Goal: Check status: Check status

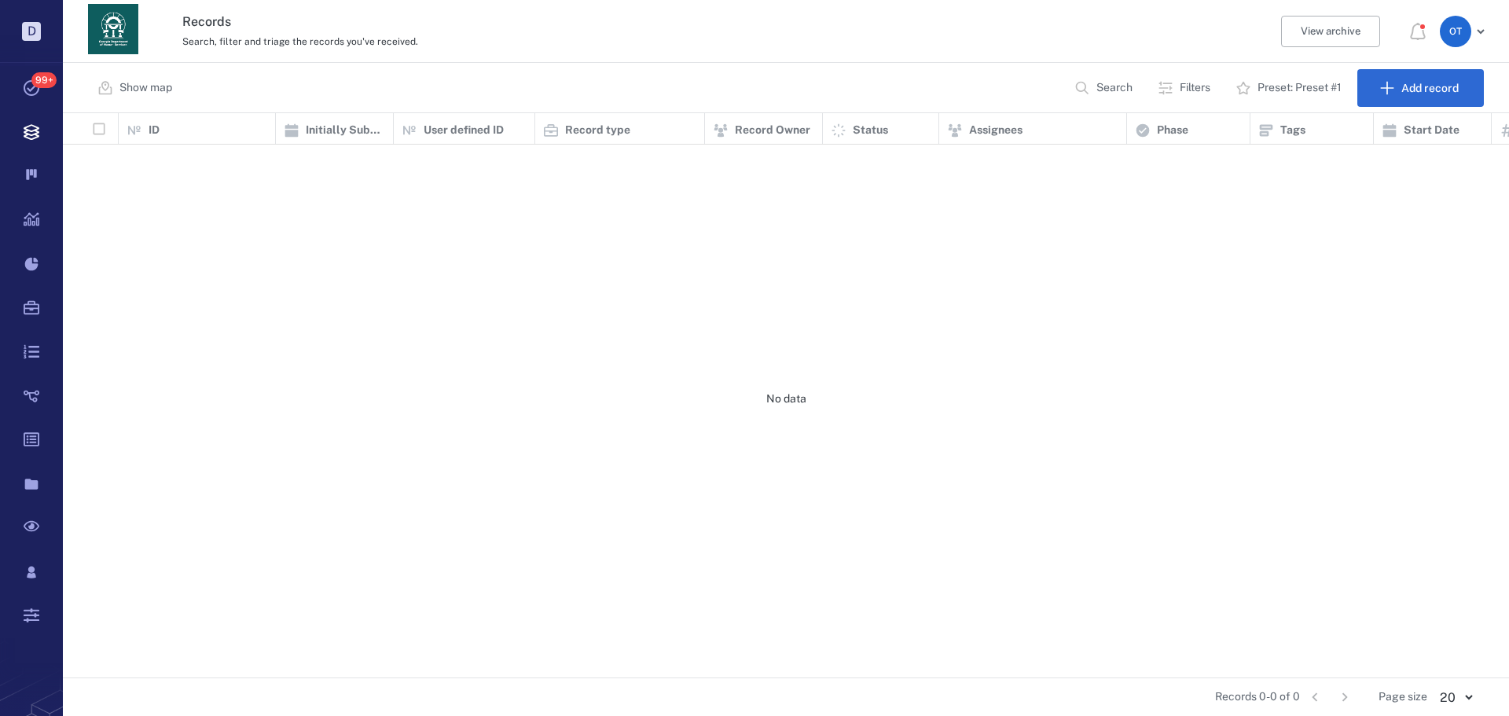
scroll to position [553, 1435]
click at [1069, 90] on button "Search" at bounding box center [1105, 88] width 80 height 38
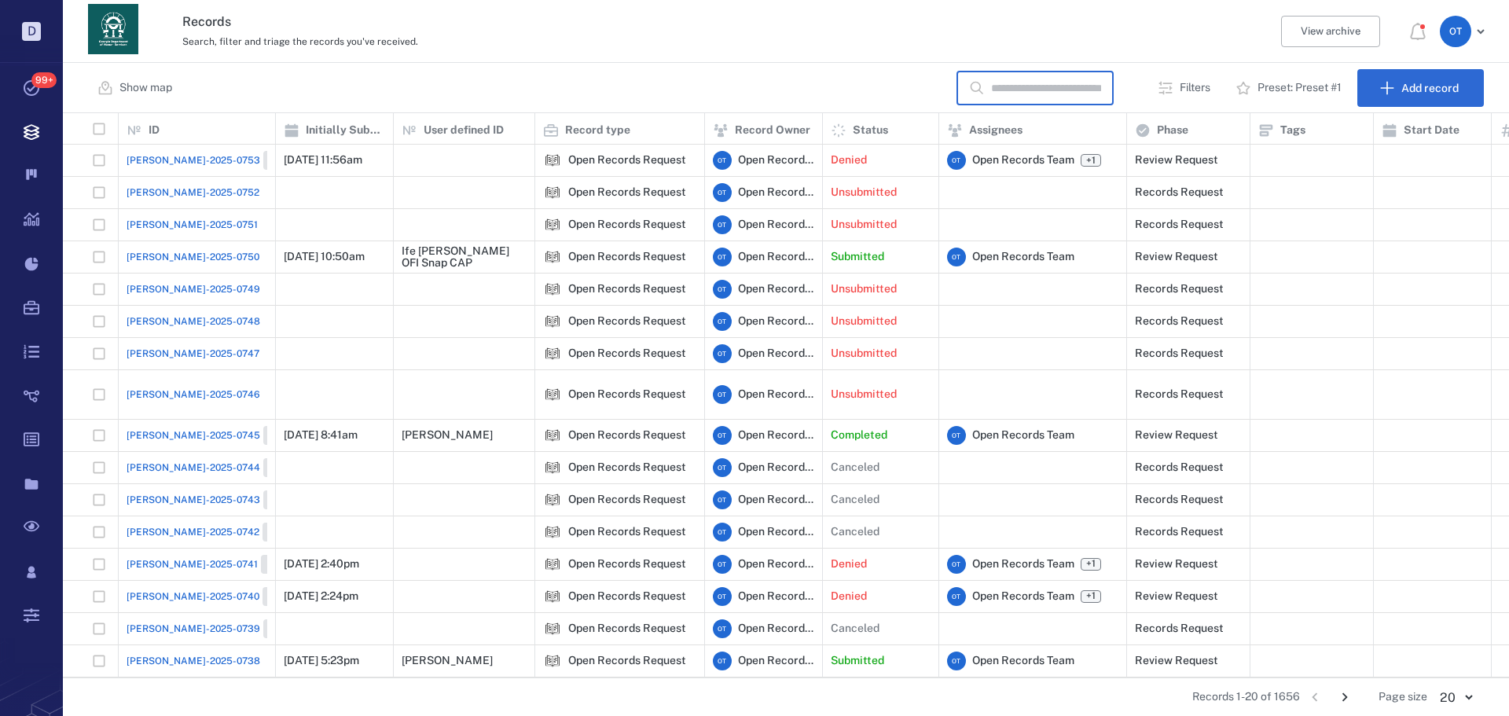
scroll to position [0, 0]
type input "*"
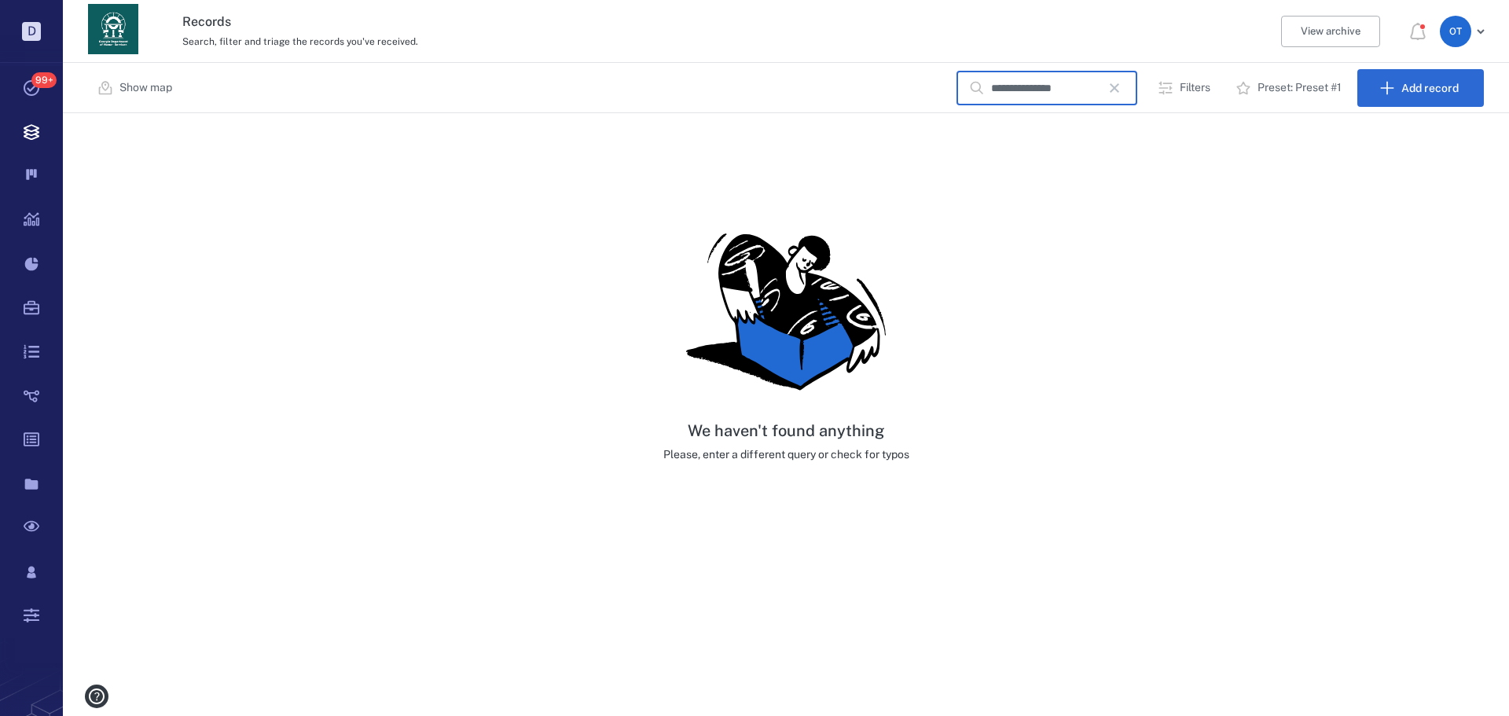
click at [1003, 97] on input "**********" at bounding box center [1046, 89] width 110 height 34
click at [1005, 95] on input "**********" at bounding box center [1046, 89] width 110 height 34
type input "*******"
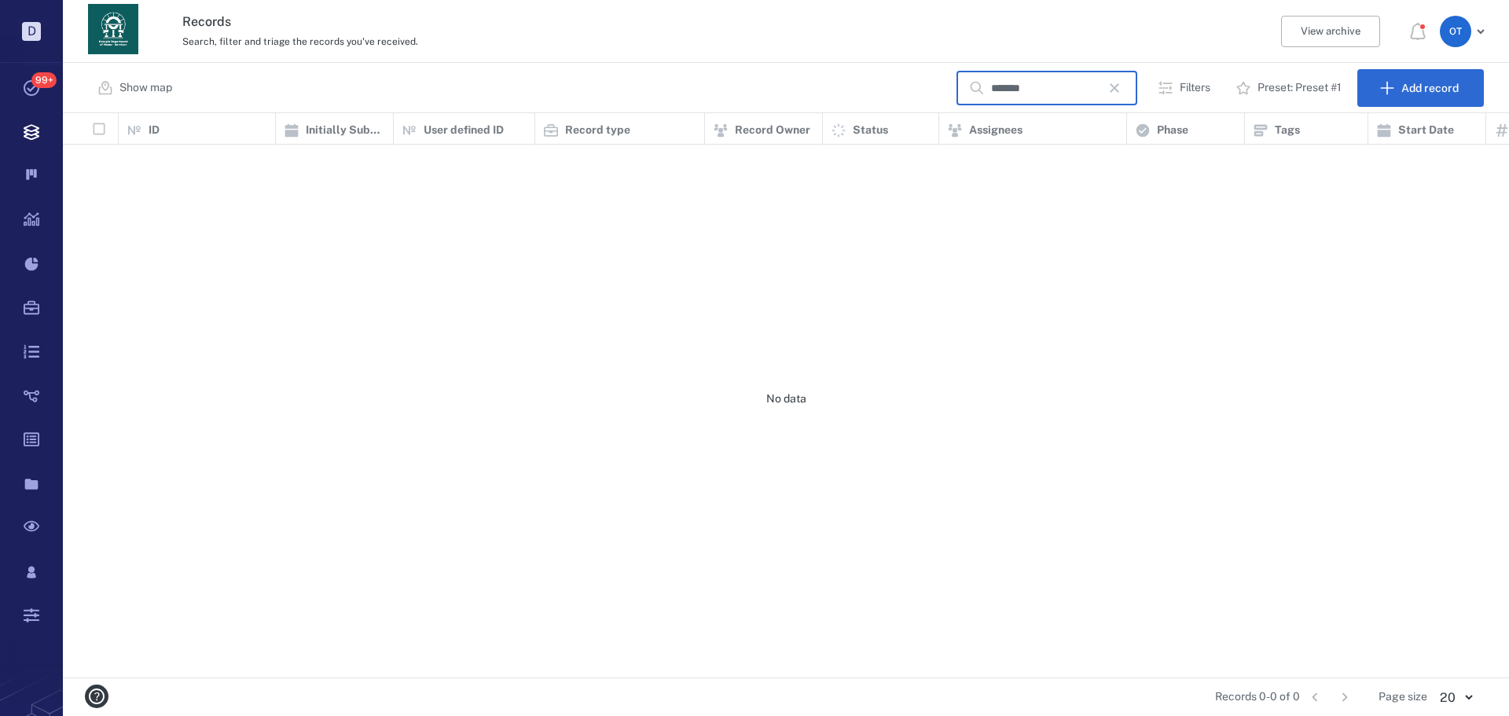
scroll to position [553, 1435]
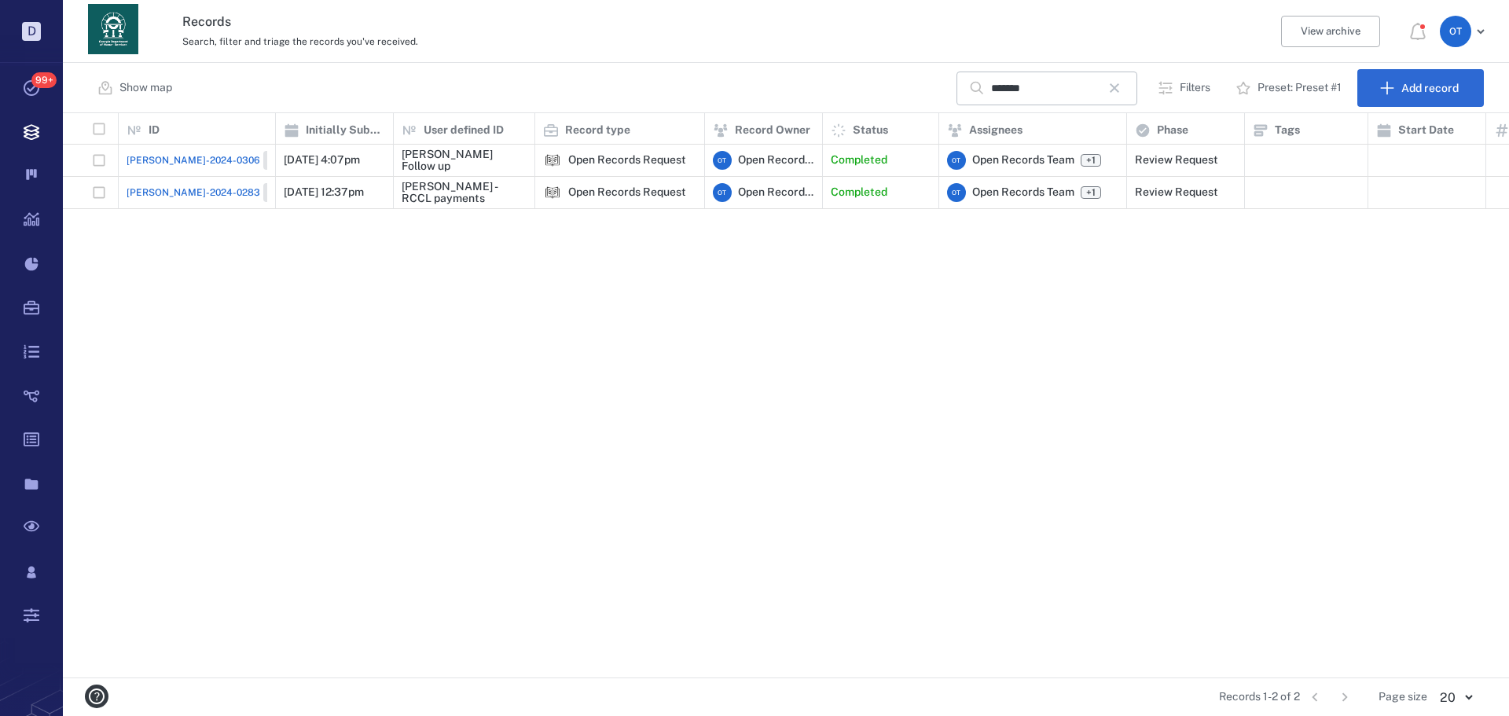
click at [152, 186] on span "[PERSON_NAME]-2024-0283" at bounding box center [194, 193] width 134 height 14
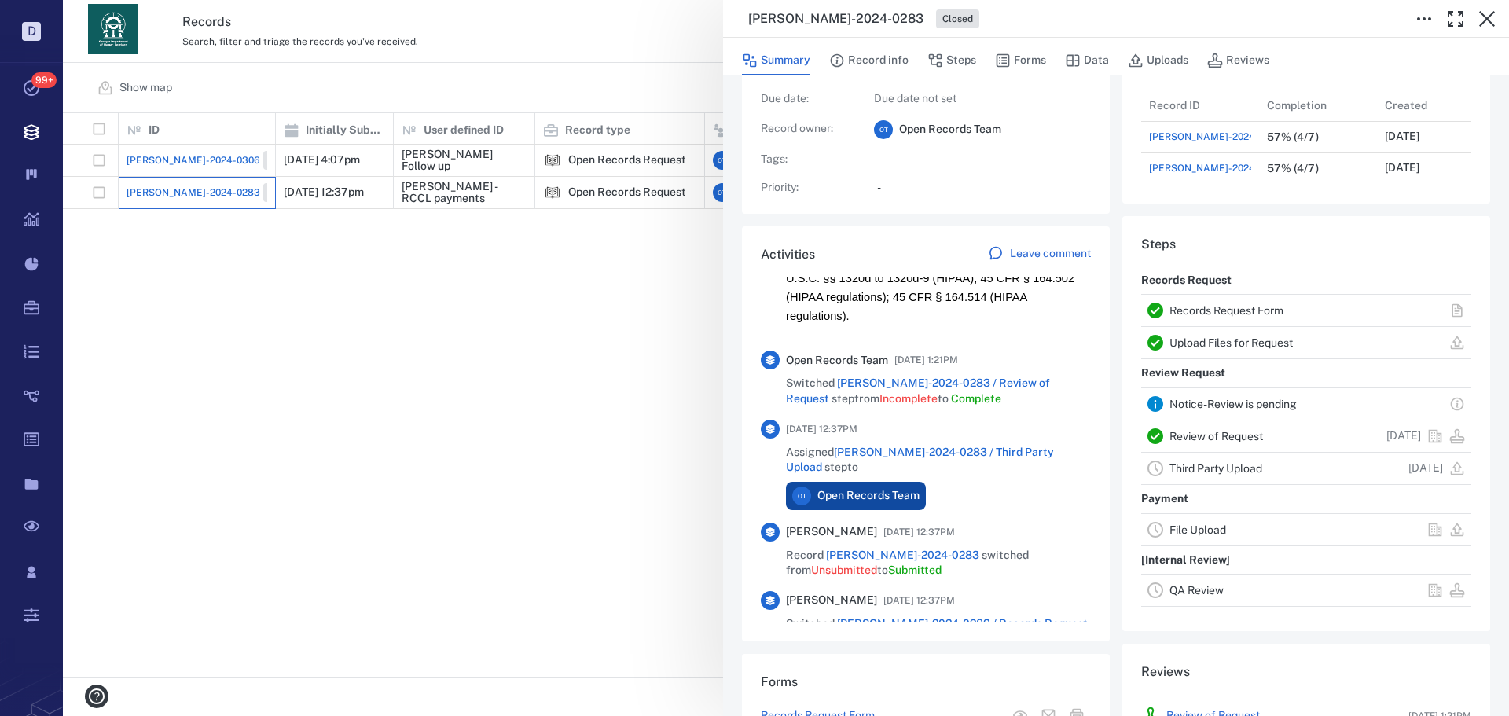
scroll to position [676, 0]
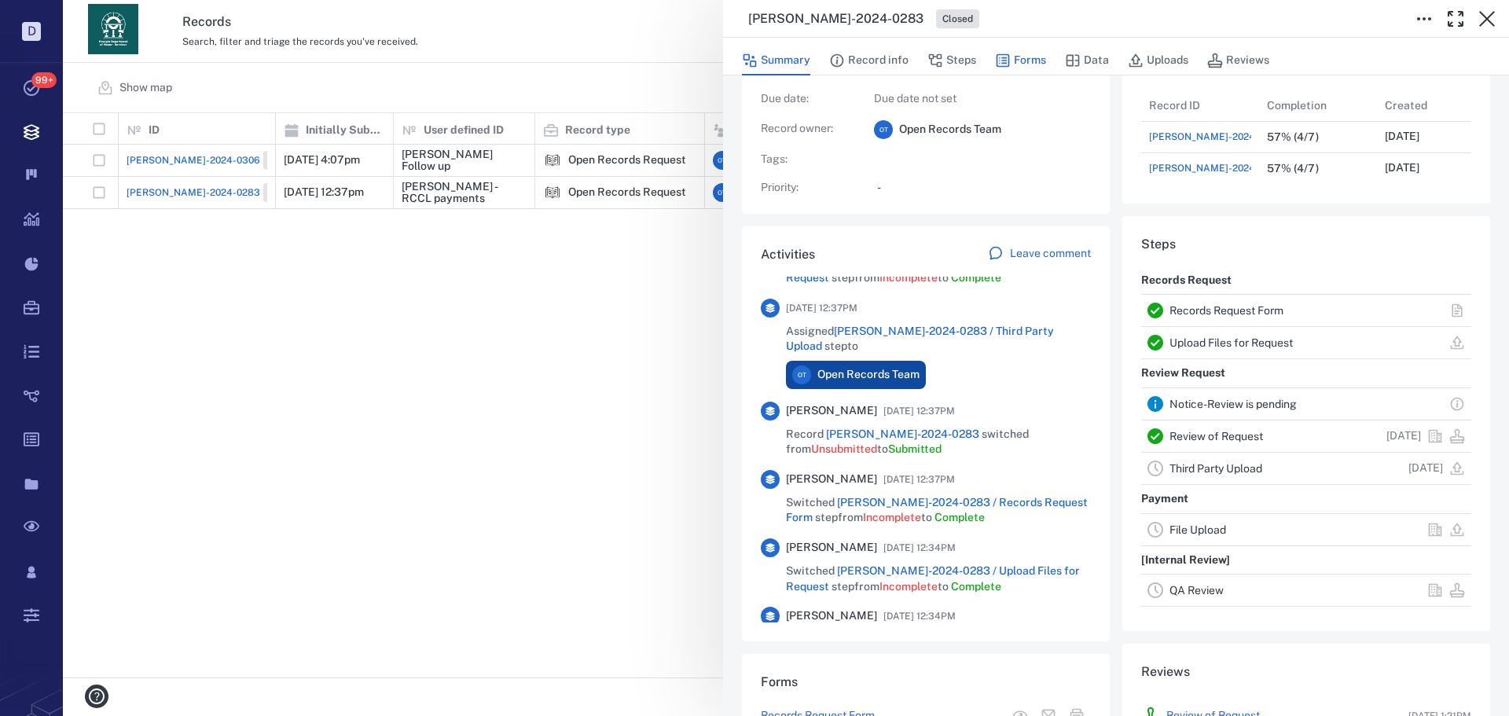
click at [1010, 75] on div "Summary Record info Steps Forms Data Uploads Reviews" at bounding box center [1116, 57] width 786 height 38
click at [1022, 69] on button "Forms" at bounding box center [1020, 61] width 51 height 30
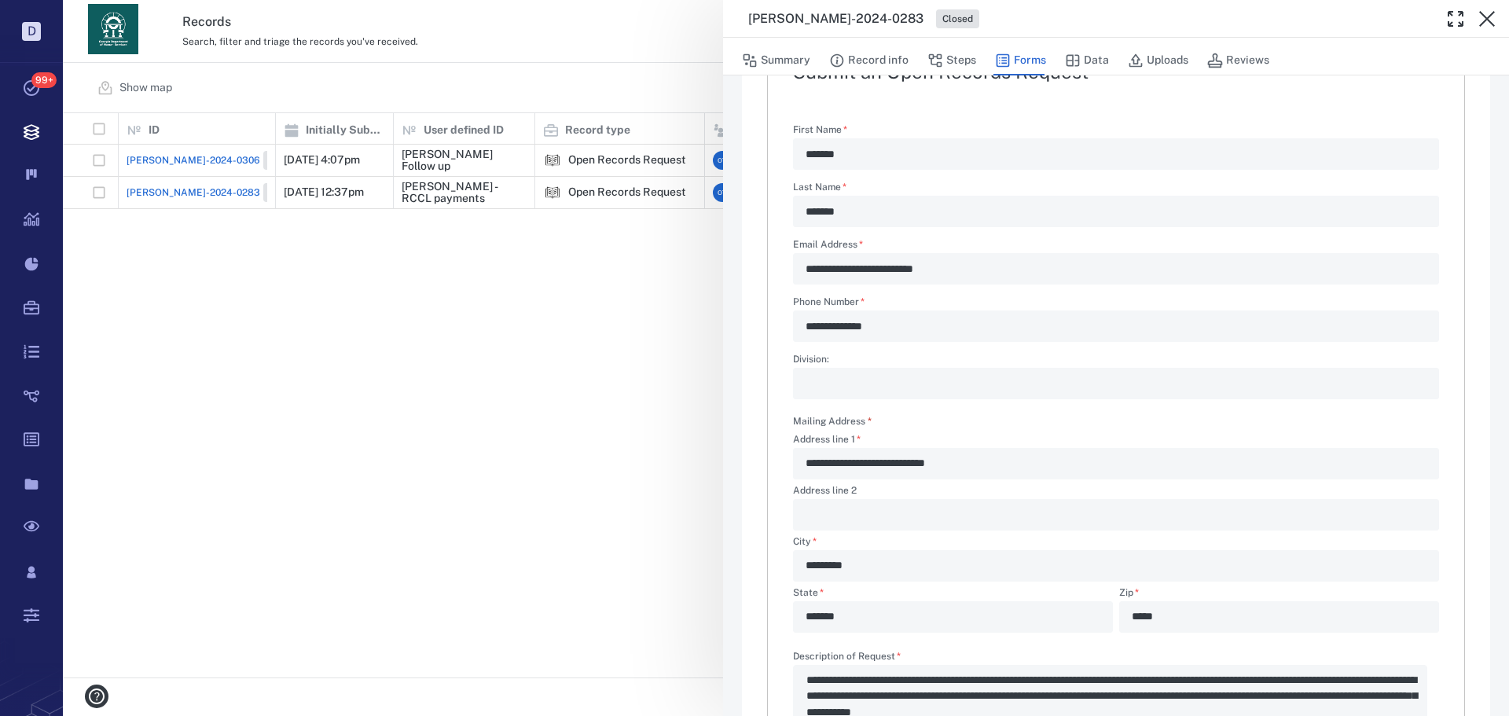
scroll to position [171, 0]
click at [967, 59] on button "Steps" at bounding box center [952, 61] width 49 height 30
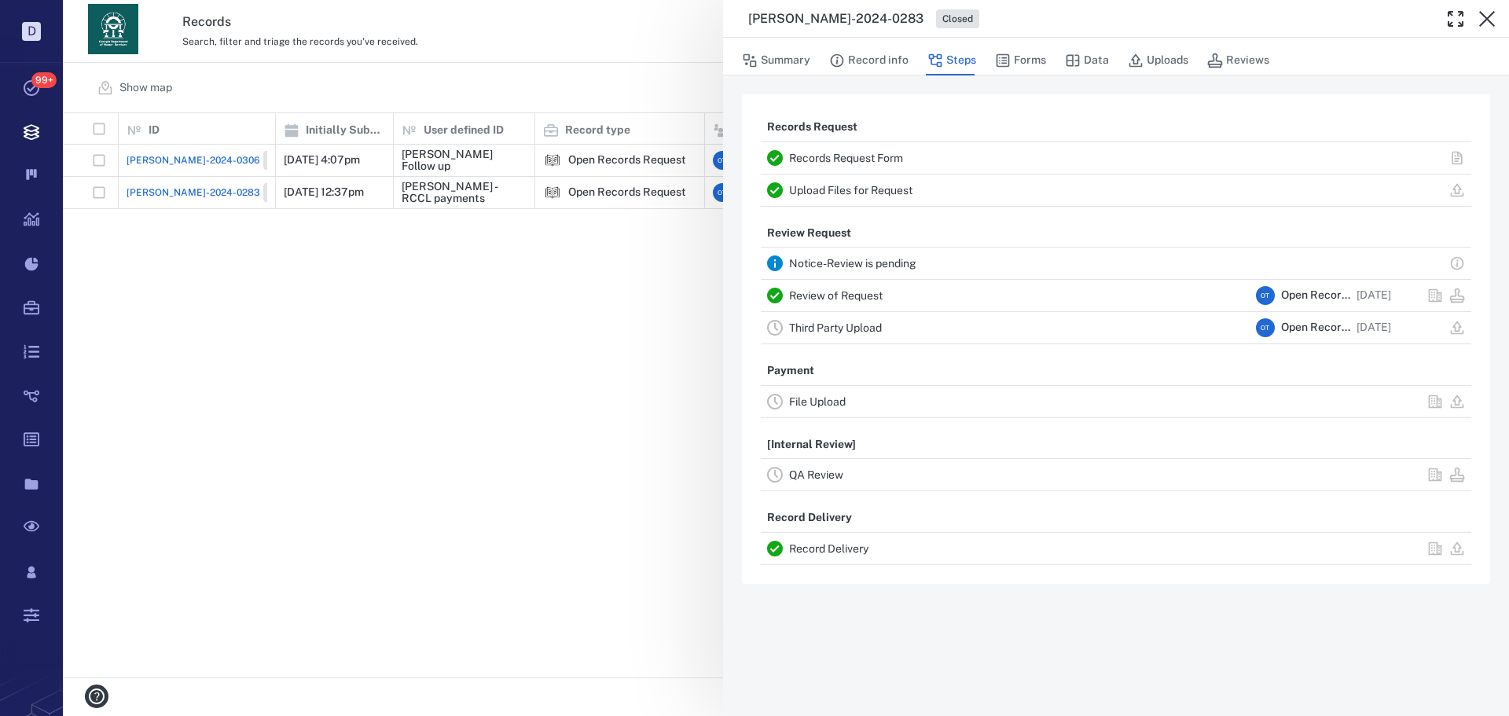
click at [871, 296] on link "Review of Request" at bounding box center [836, 295] width 94 height 13
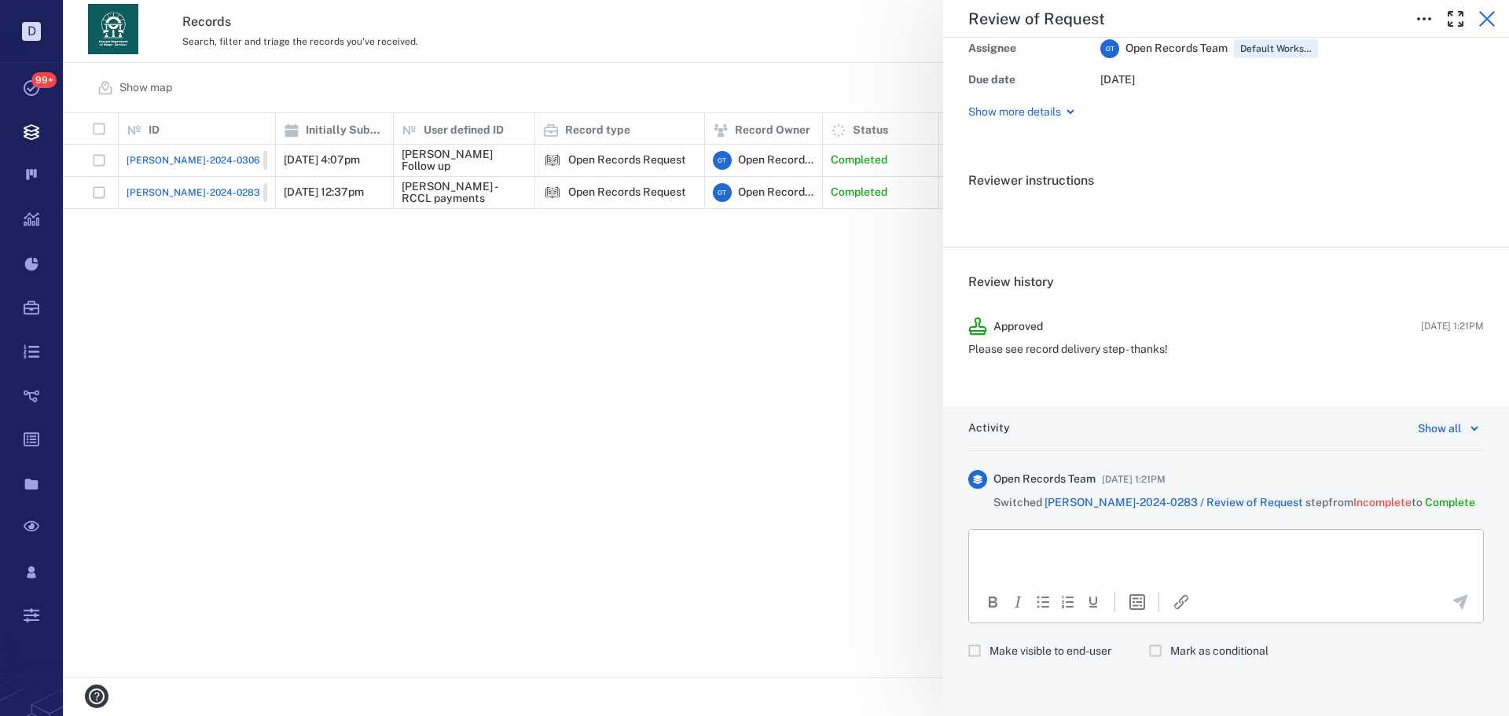
click at [1490, 17] on icon "button" at bounding box center [1488, 19] width 16 height 16
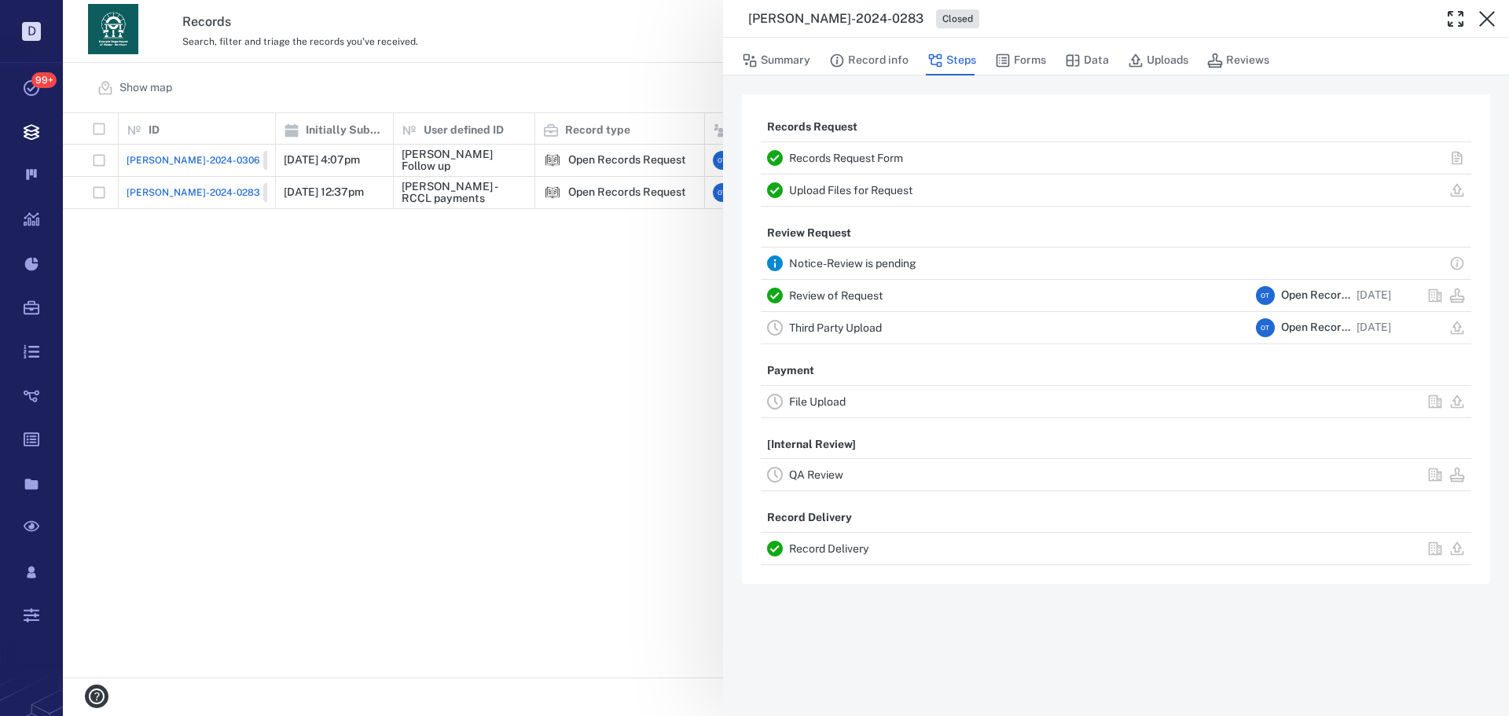
click at [846, 554] on link "Record Delivery" at bounding box center [828, 548] width 79 height 13
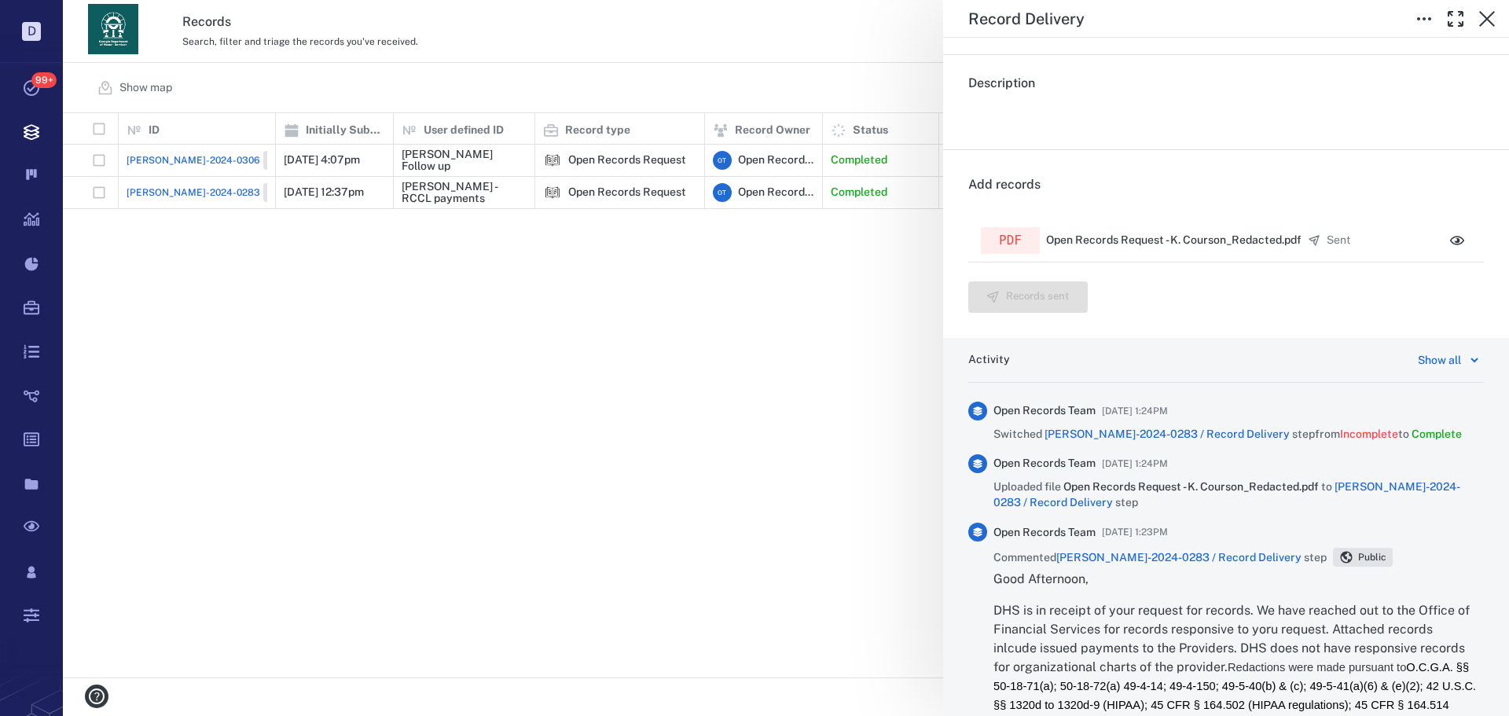
scroll to position [314, 0]
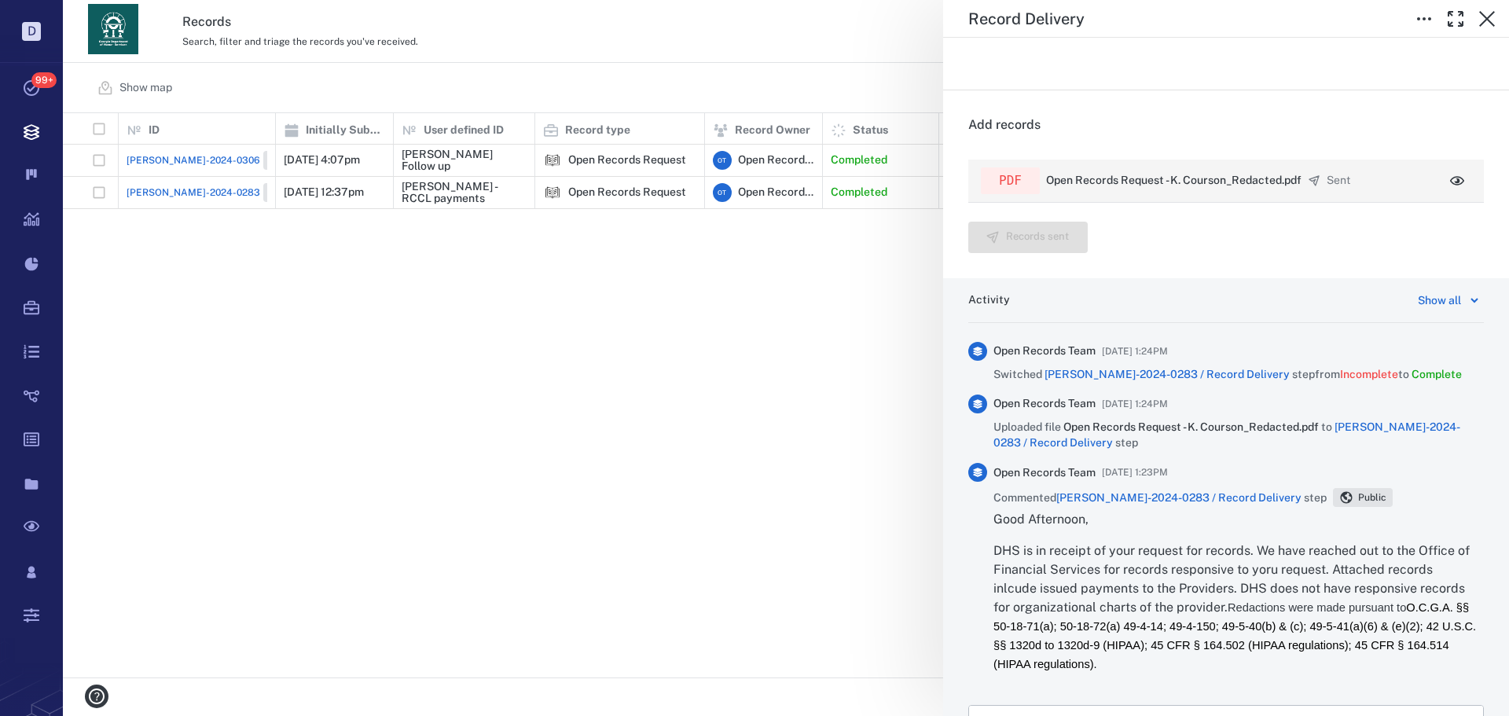
click at [1252, 186] on p "Open Records Request - K. Courson_Redacted.pdf" at bounding box center [1173, 181] width 255 height 16
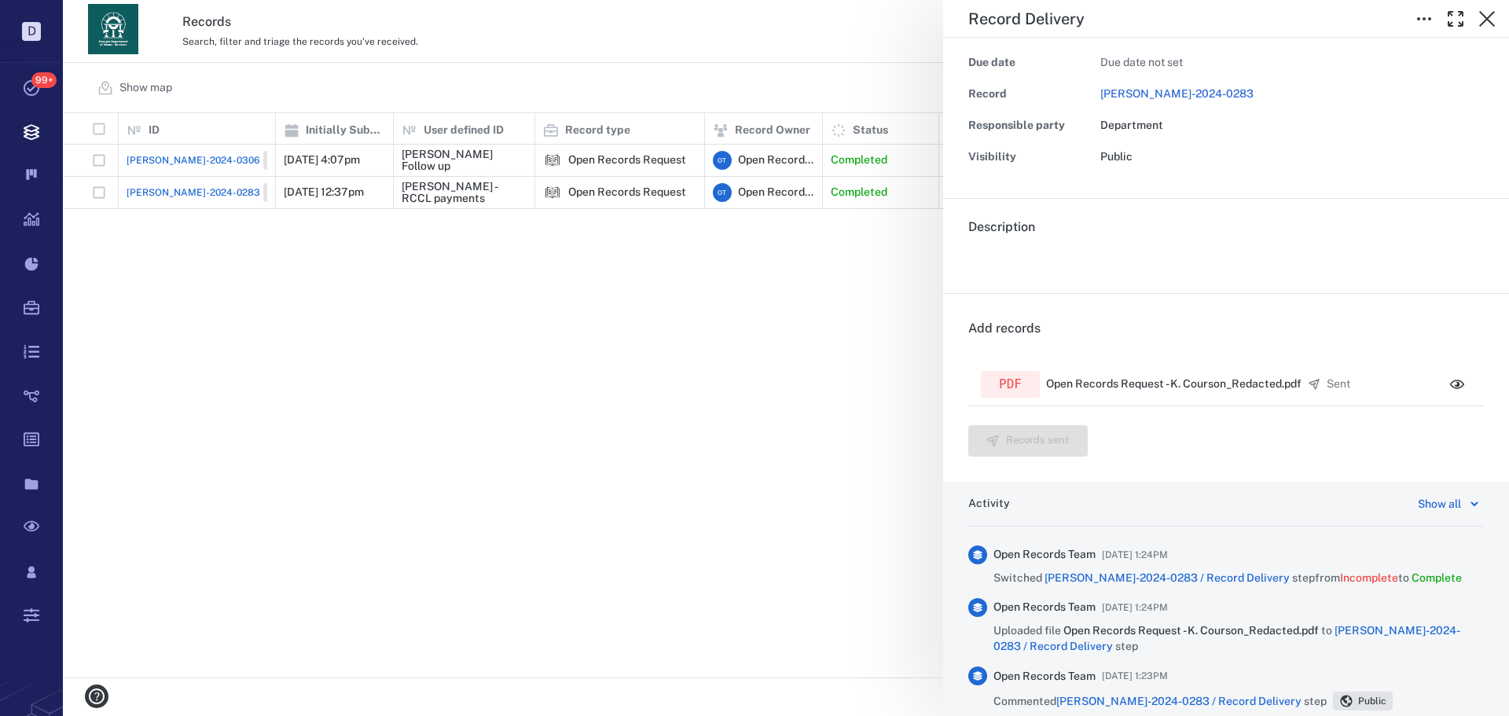
scroll to position [97, 0]
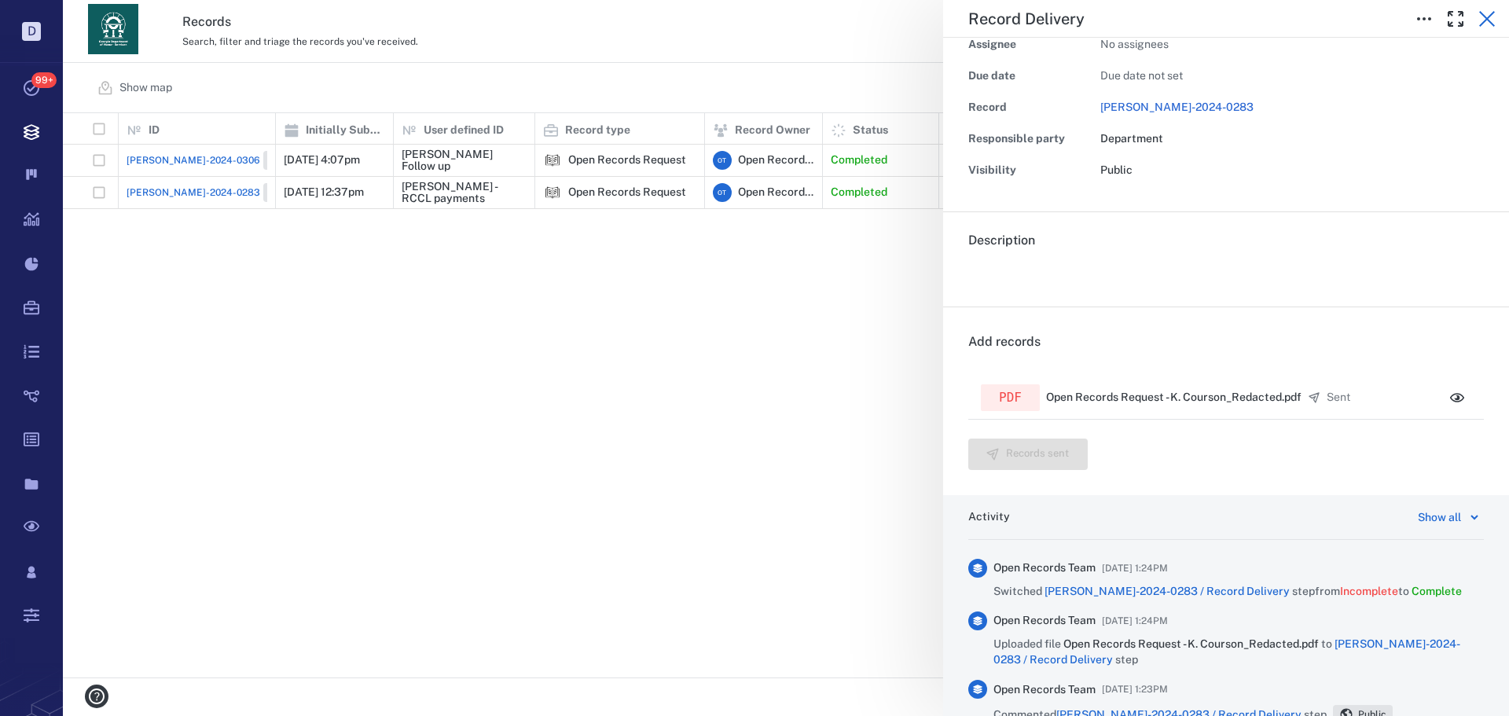
click at [1478, 20] on icon "button" at bounding box center [1487, 18] width 19 height 19
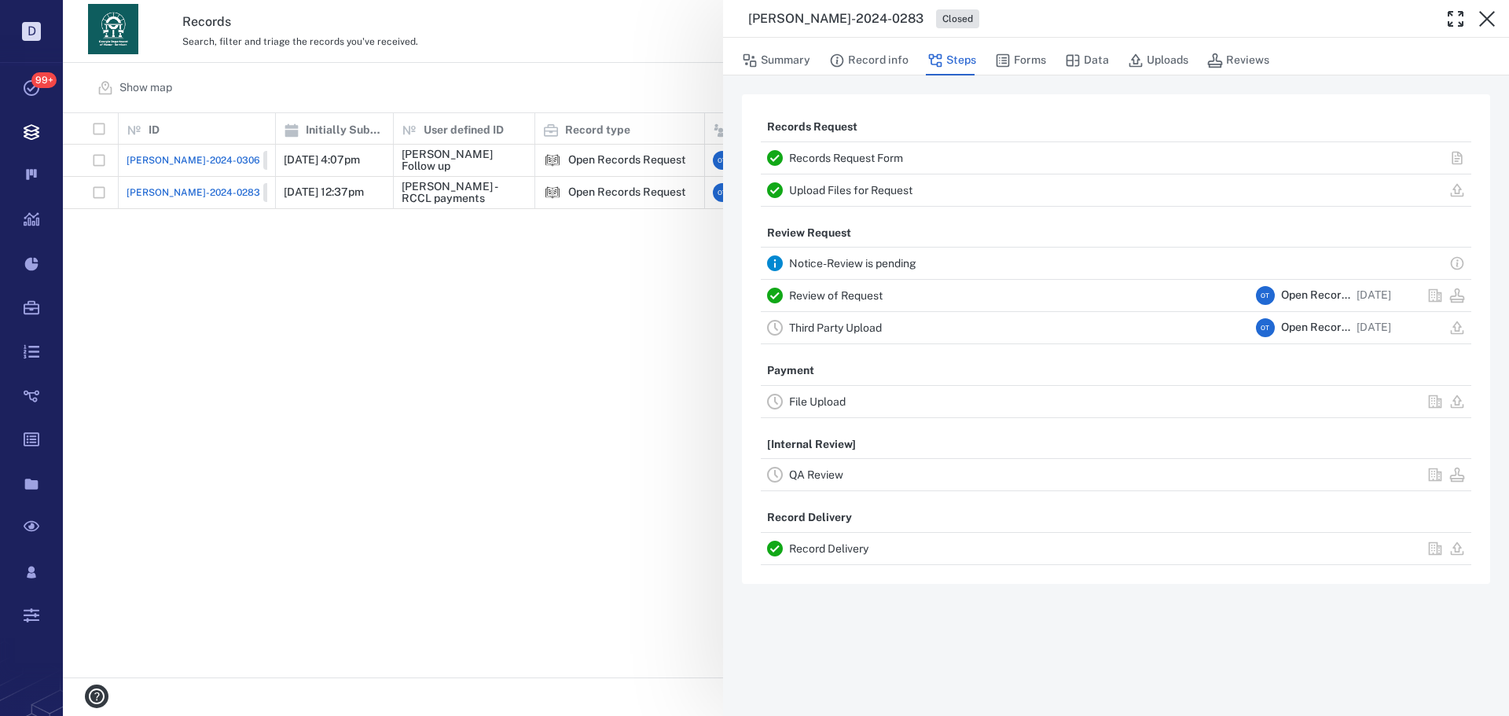
click at [153, 156] on div "[PERSON_NAME]-2024-0283 Closed Summary Record info Steps Forms Data Uploads Rev…" at bounding box center [786, 358] width 1446 height 716
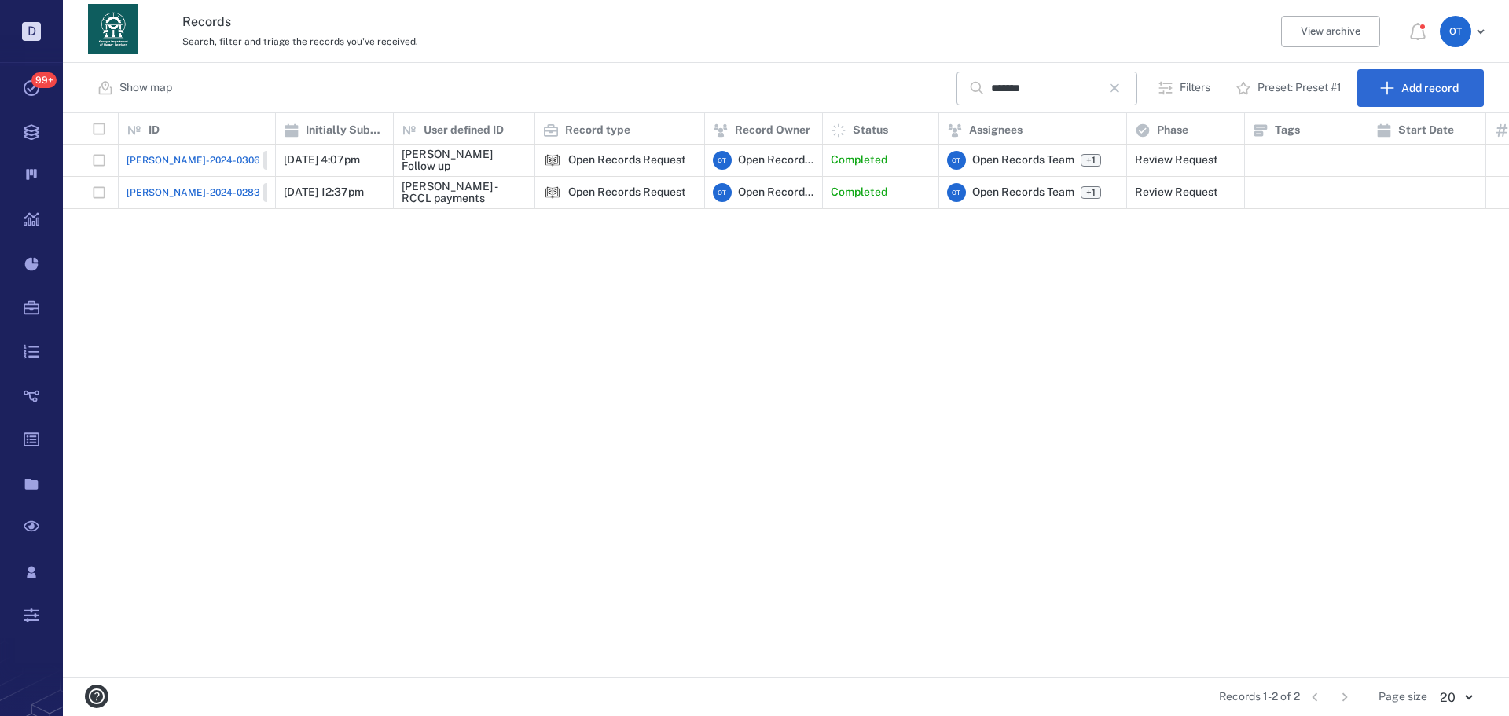
drag, startPoint x: 153, startPoint y: 156, endPoint x: 175, endPoint y: 158, distance: 22.1
click at [175, 158] on span "[PERSON_NAME]-2024-0306" at bounding box center [194, 160] width 134 height 14
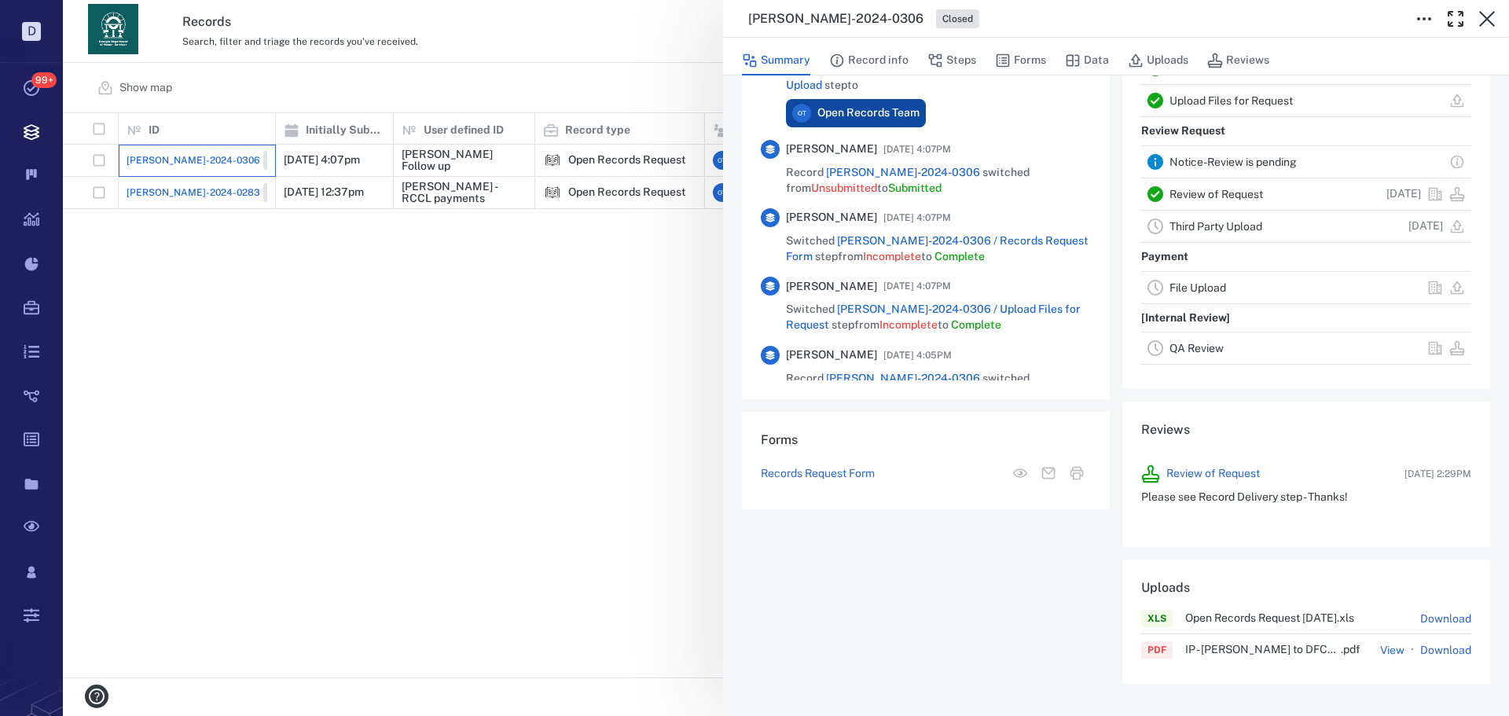
scroll to position [411, 0]
click at [1389, 646] on button "View" at bounding box center [1392, 651] width 24 height 16
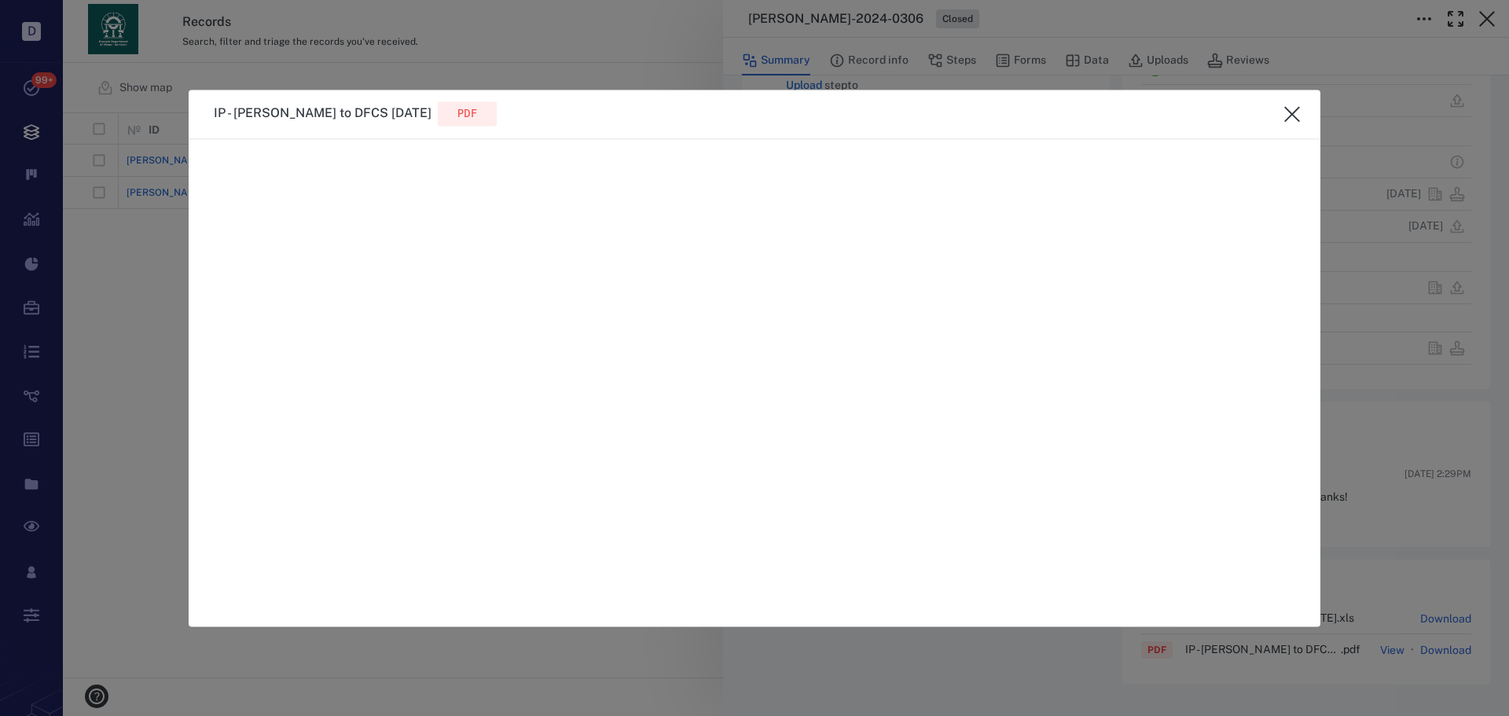
click at [1296, 122] on icon "close" at bounding box center [1292, 114] width 19 height 19
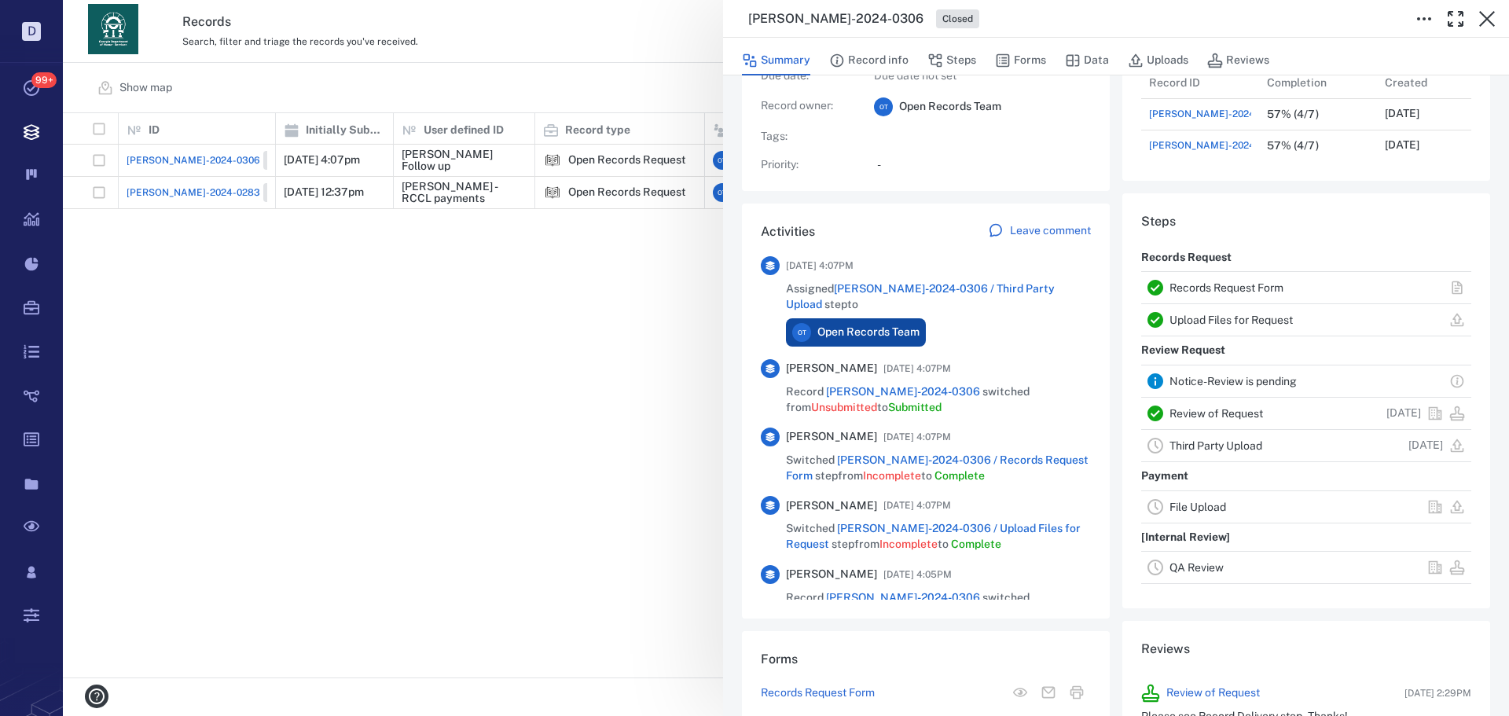
scroll to position [18, 0]
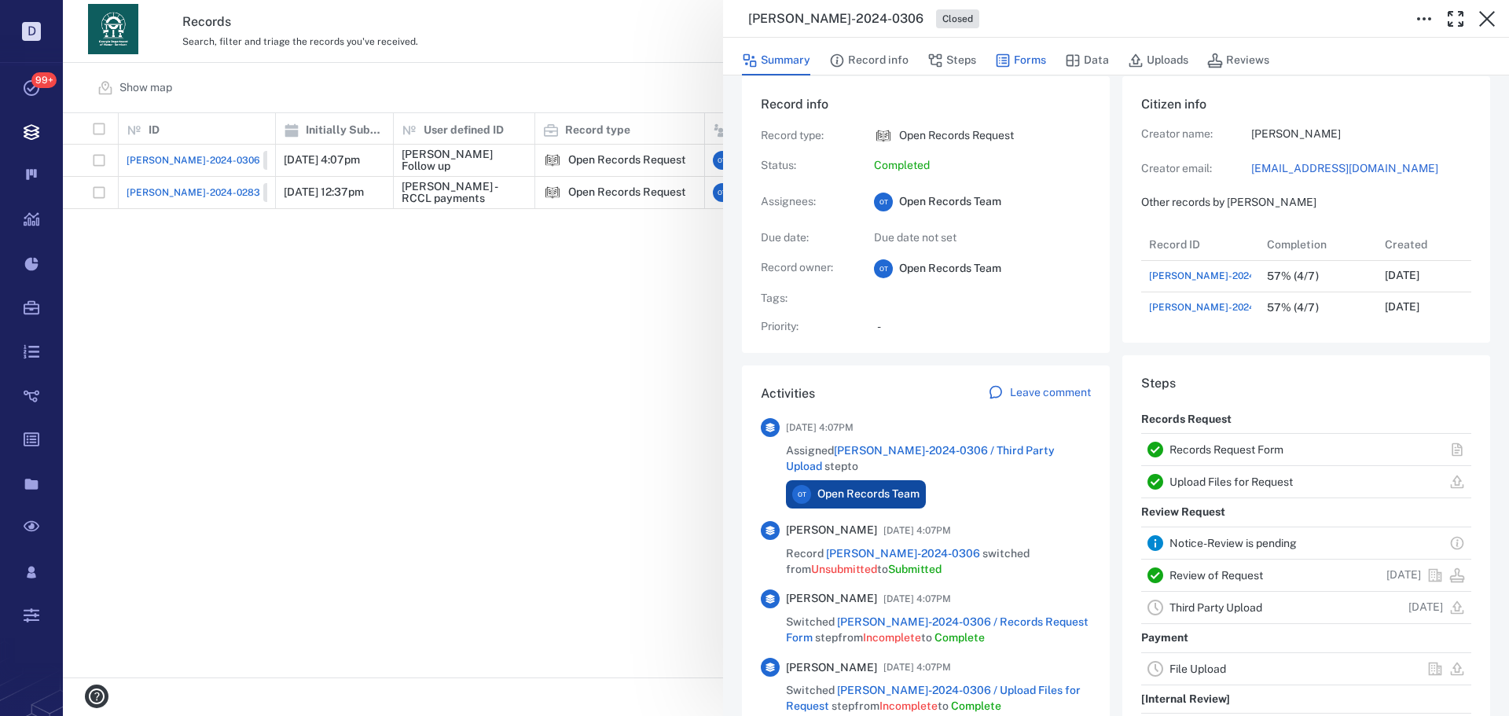
click at [1002, 56] on icon "button" at bounding box center [1003, 61] width 16 height 16
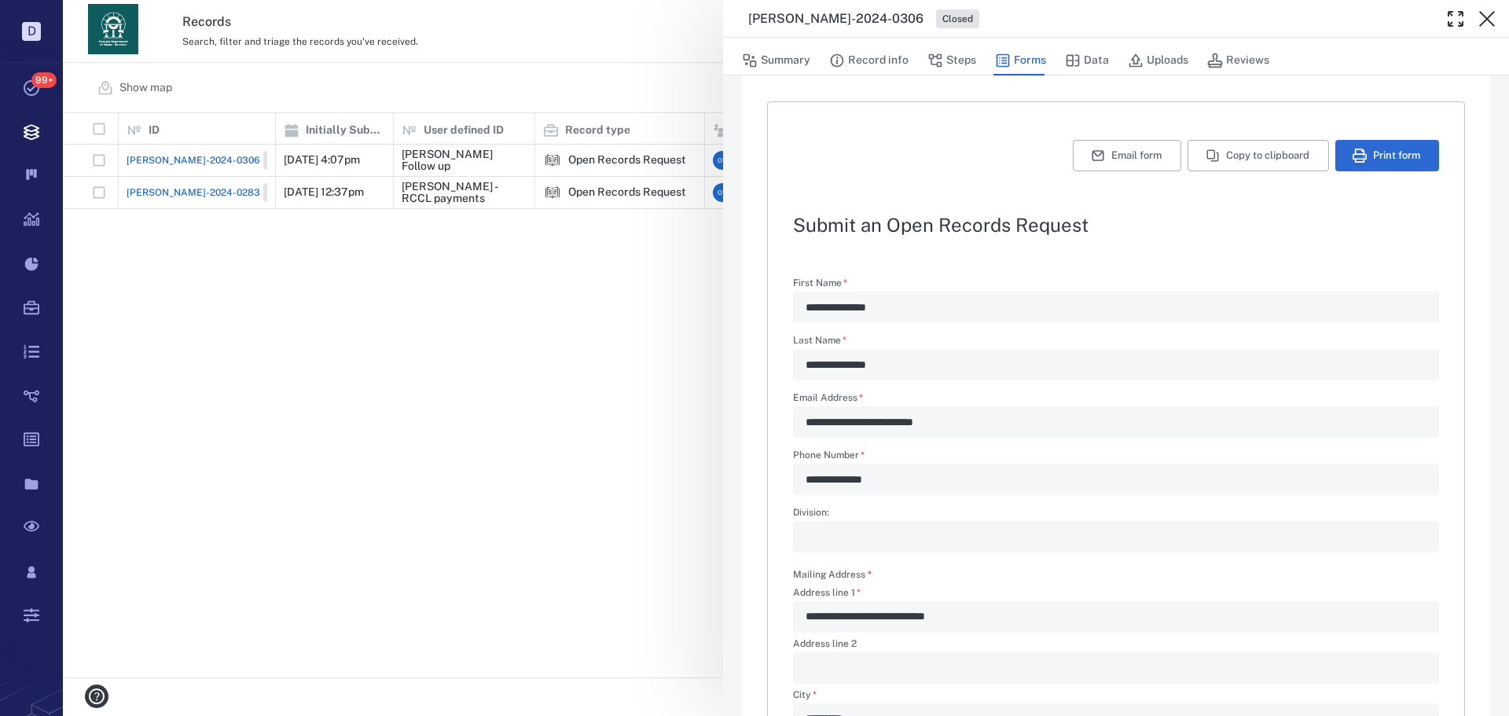
type textarea "*"
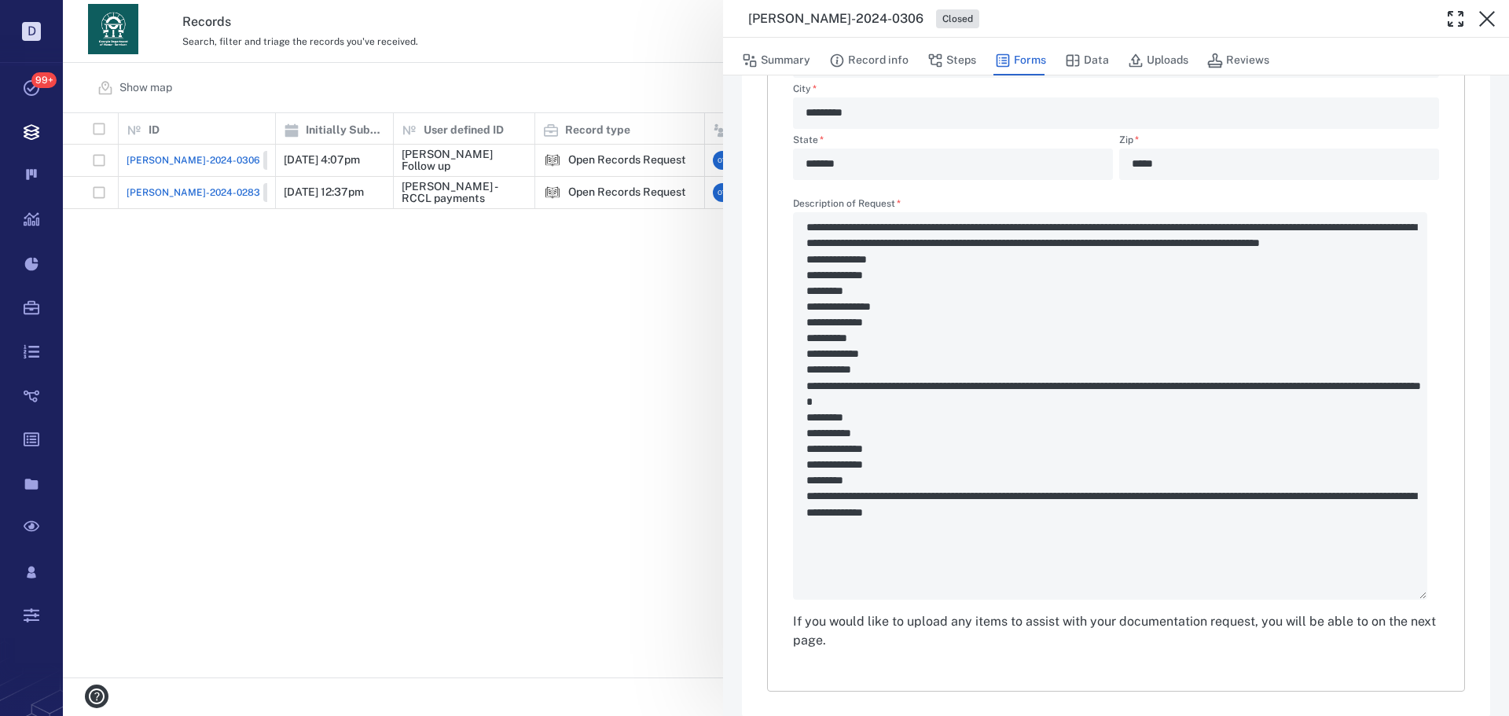
scroll to position [565, 0]
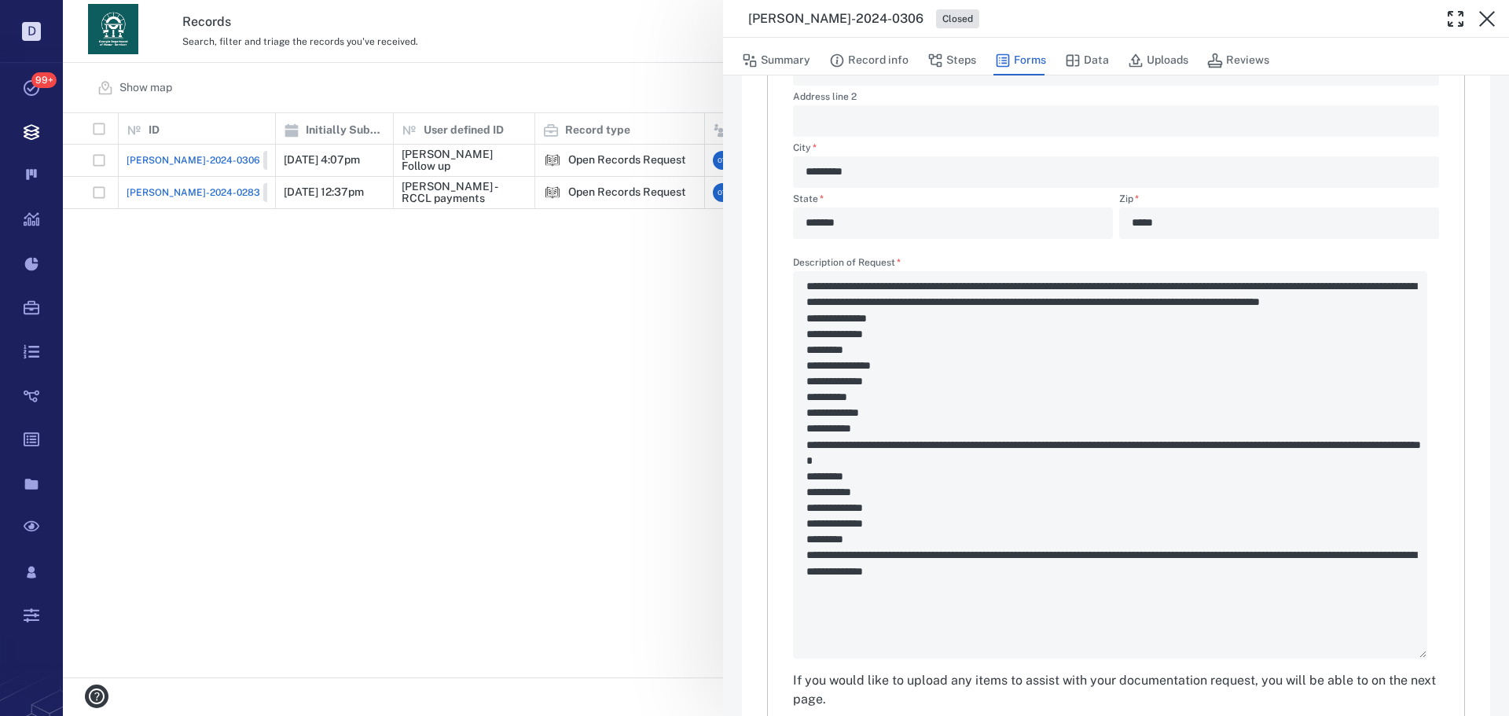
drag, startPoint x: 603, startPoint y: 355, endPoint x: 624, endPoint y: 339, distance: 26.4
click at [605, 351] on div "**********" at bounding box center [786, 358] width 1446 height 716
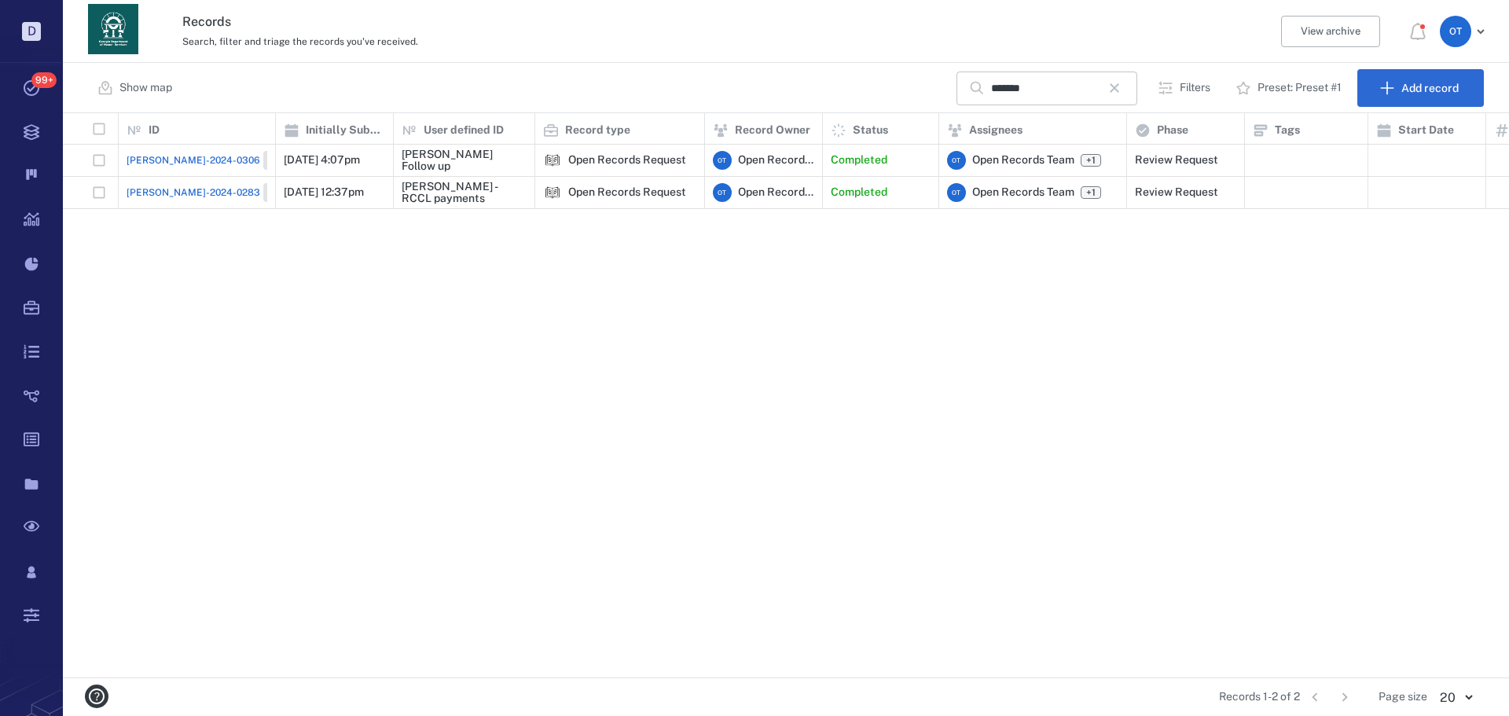
click at [1117, 91] on icon "button" at bounding box center [1114, 87] width 9 height 9
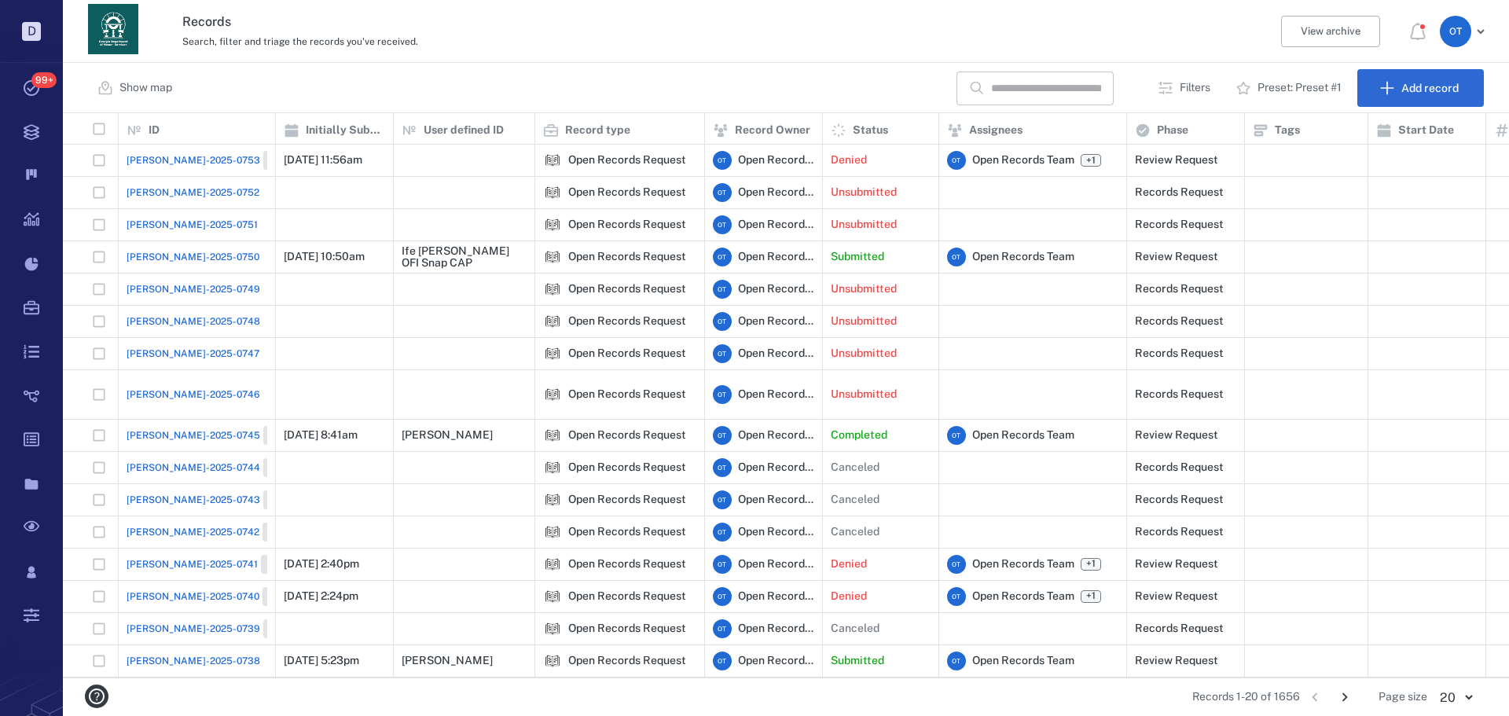
click at [1035, 87] on input "text" at bounding box center [1046, 89] width 110 height 34
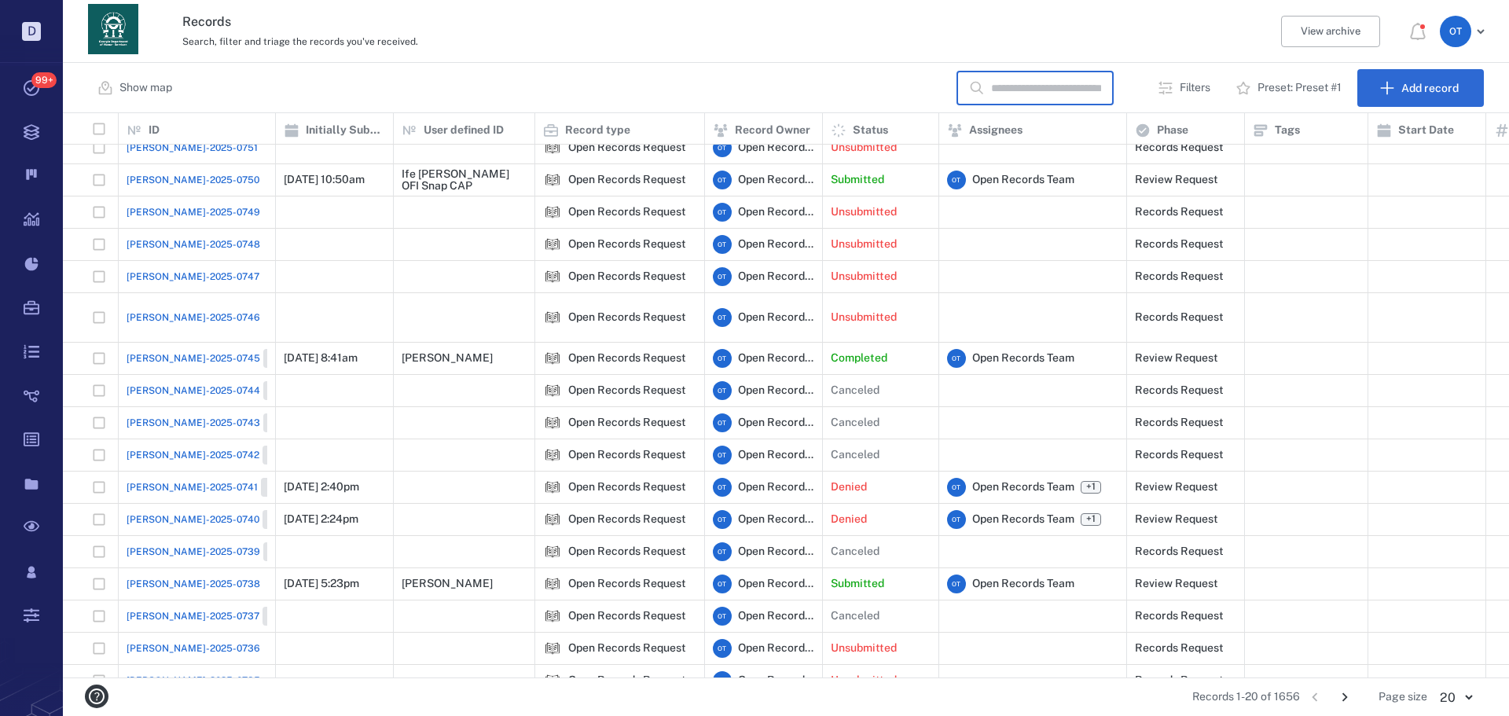
scroll to position [123, 0]
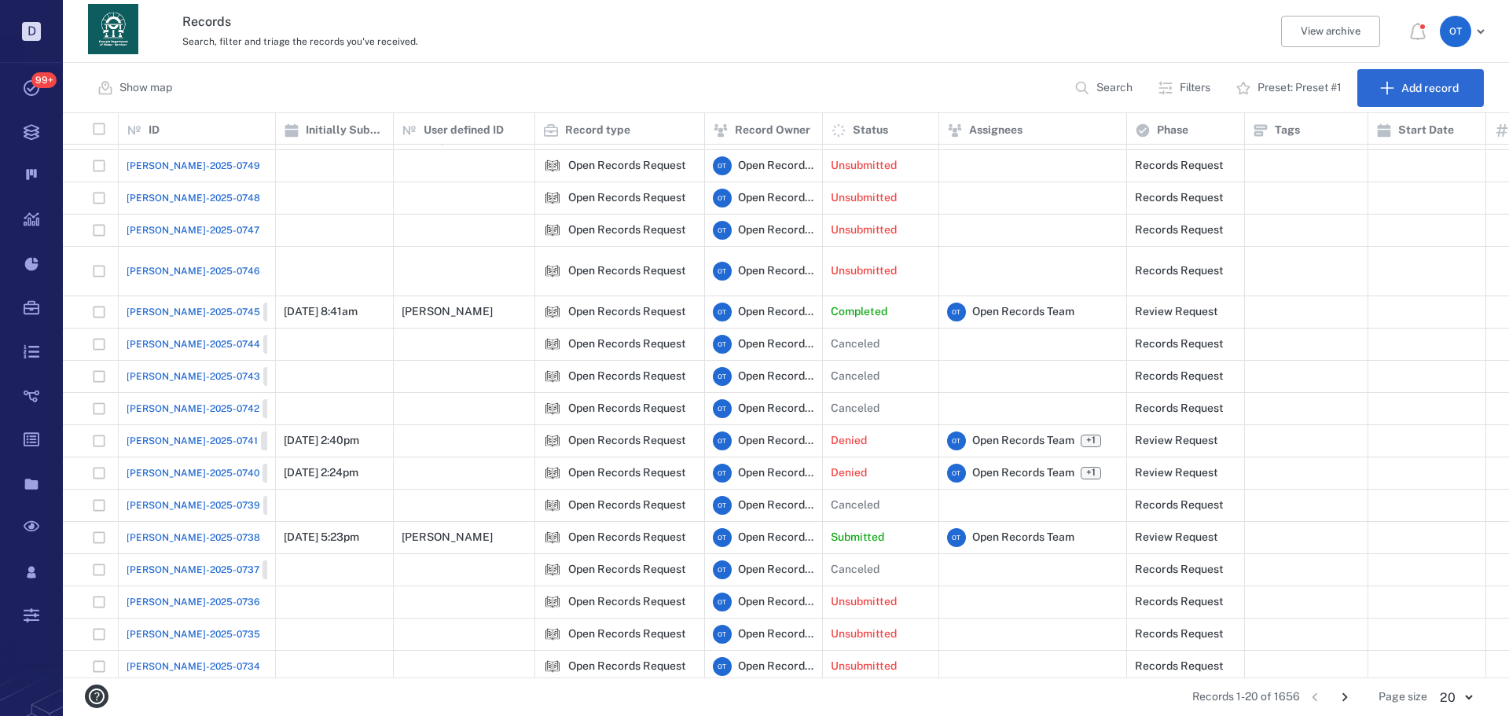
click at [1352, 707] on button "Go to next page" at bounding box center [1345, 697] width 25 height 25
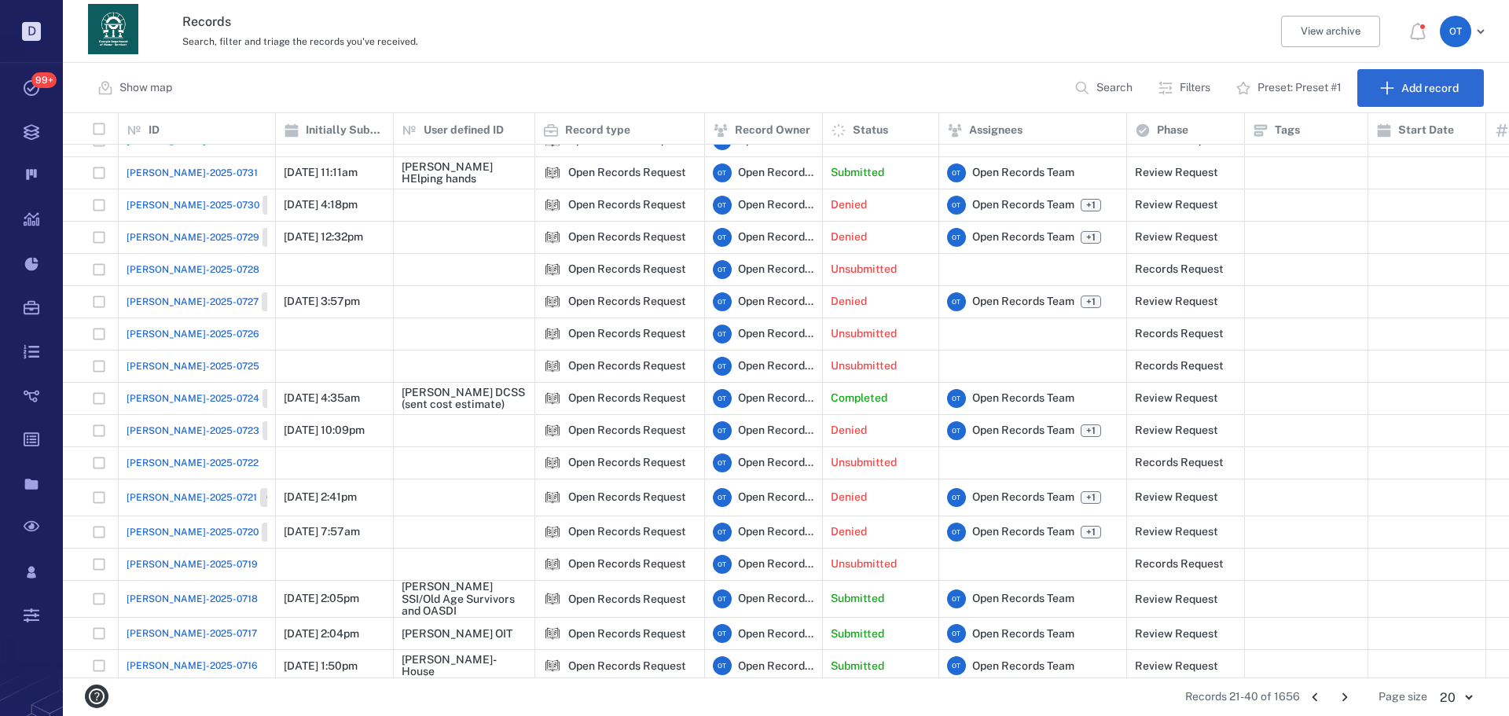
scroll to position [0, 0]
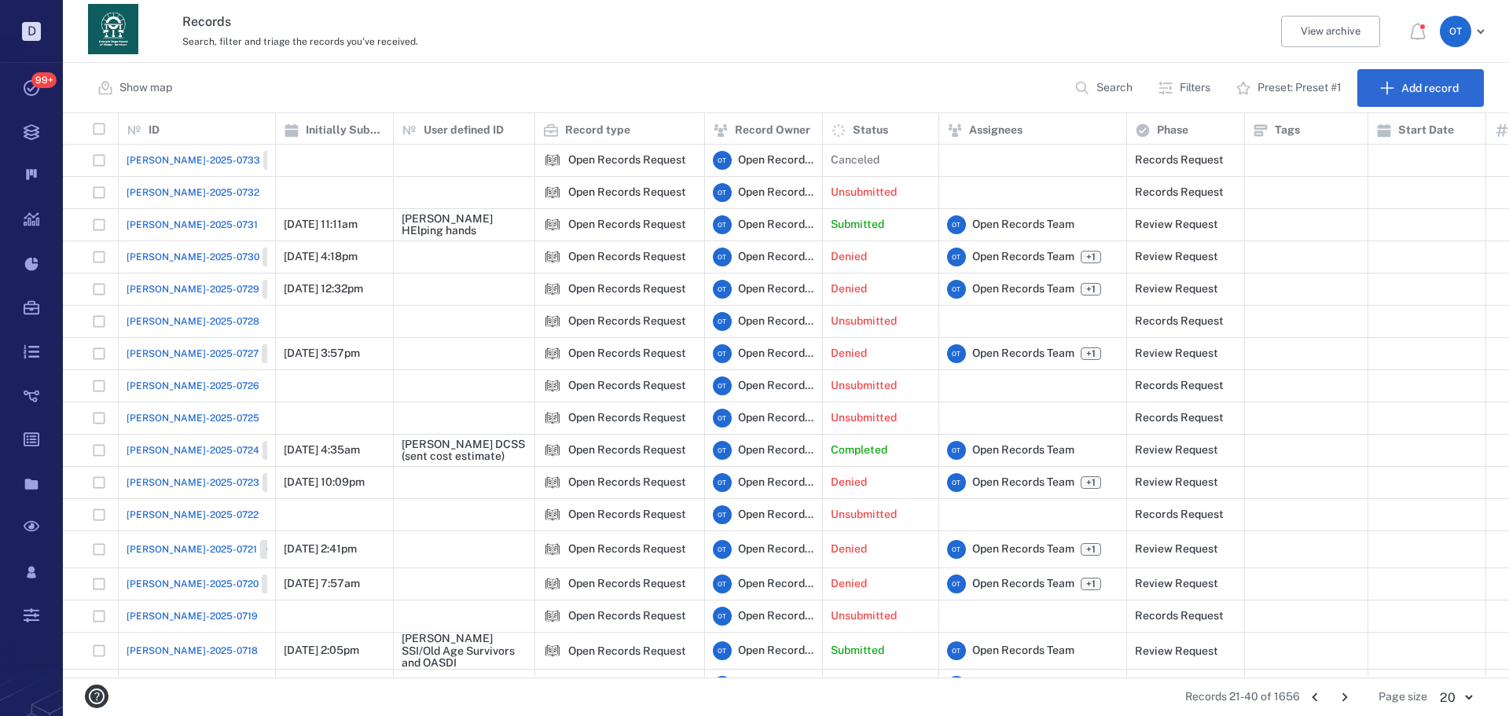
click at [156, 222] on span "[PERSON_NAME]-2025-0731" at bounding box center [192, 225] width 131 height 14
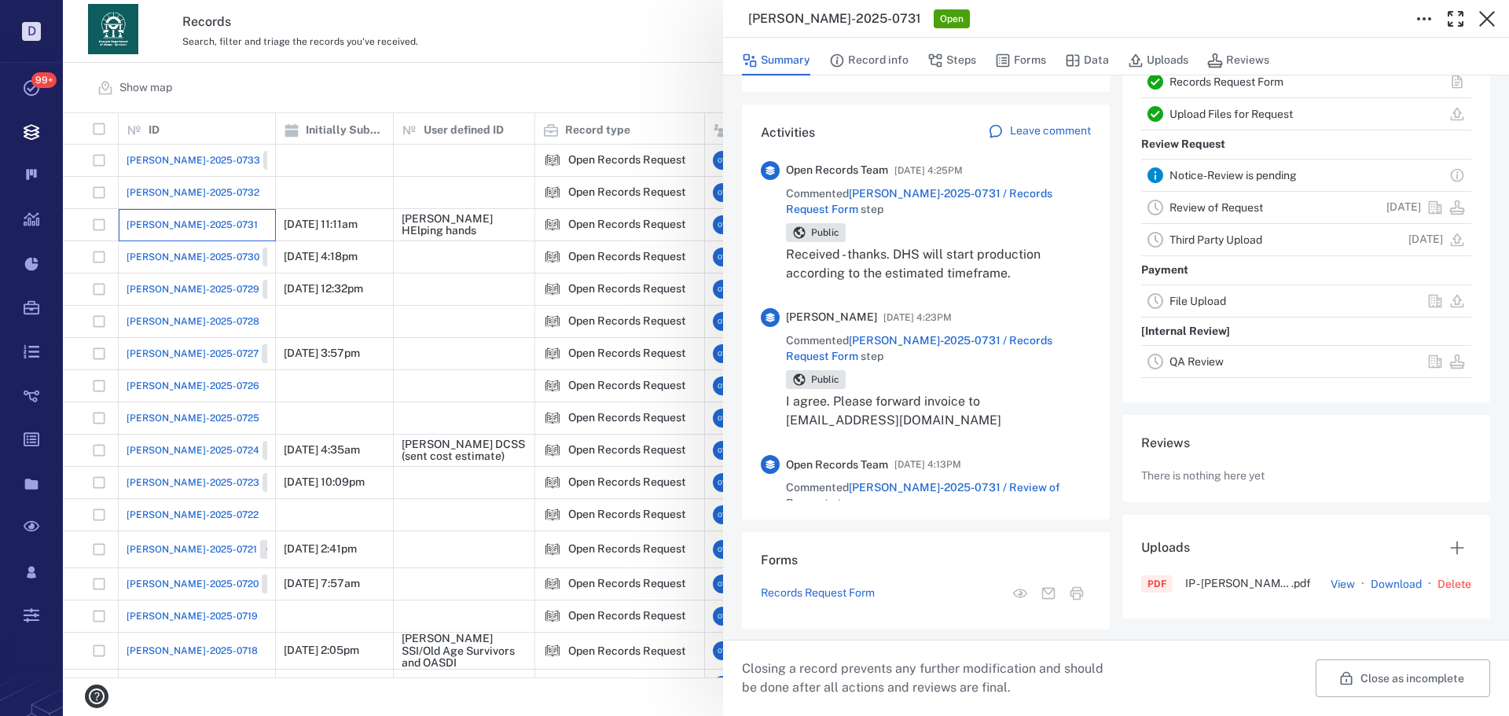
scroll to position [358, 0]
click at [1026, 58] on button "Forms" at bounding box center [1020, 61] width 51 height 30
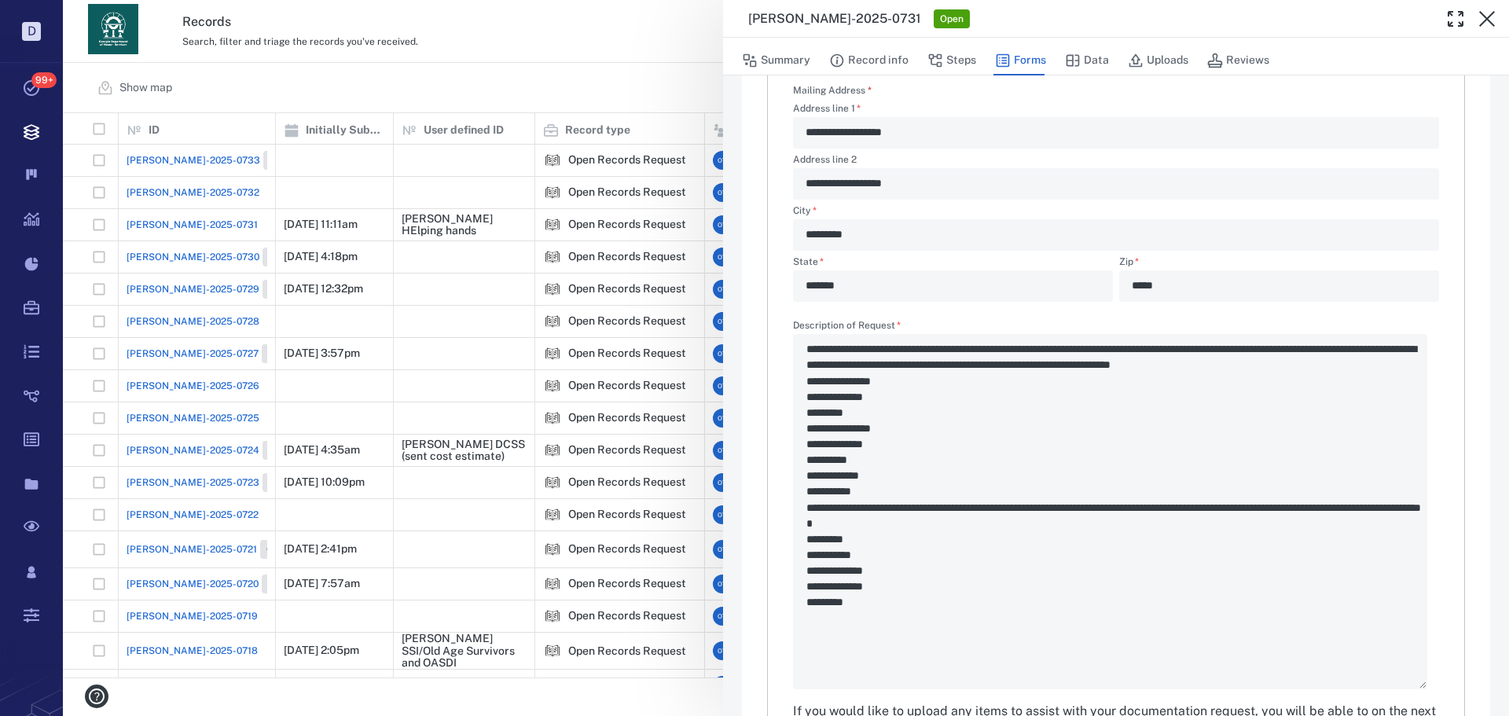
scroll to position [612, 0]
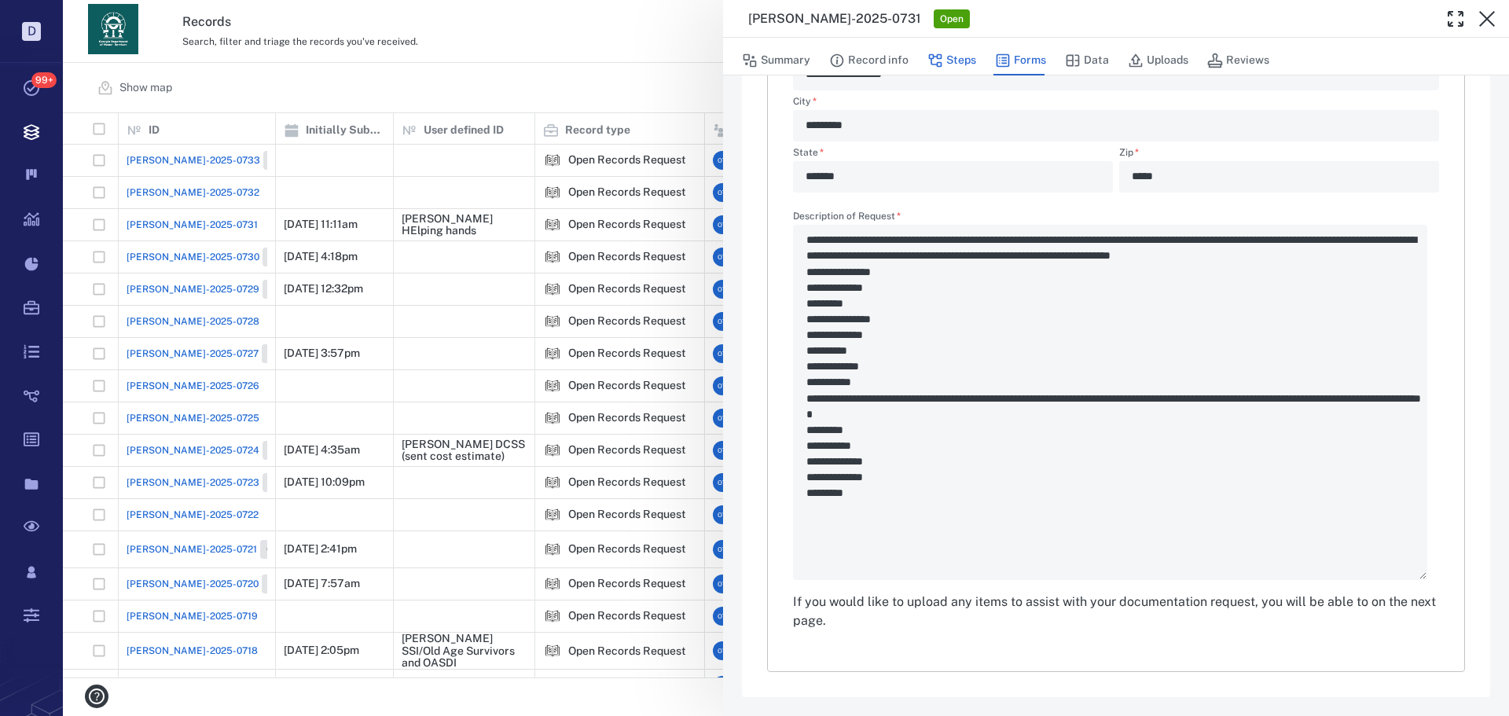
click at [954, 63] on button "Steps" at bounding box center [952, 61] width 49 height 30
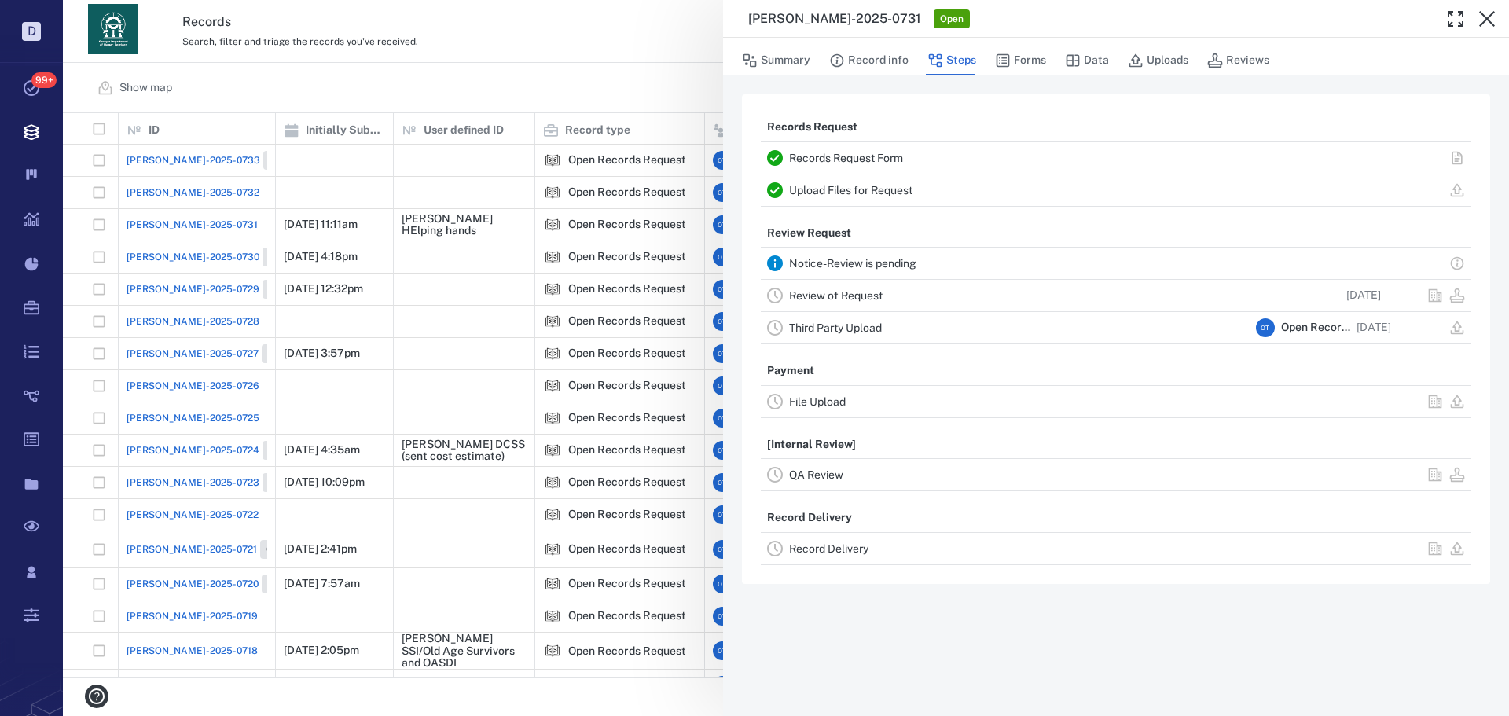
click at [856, 290] on link "Review of Request" at bounding box center [836, 295] width 94 height 13
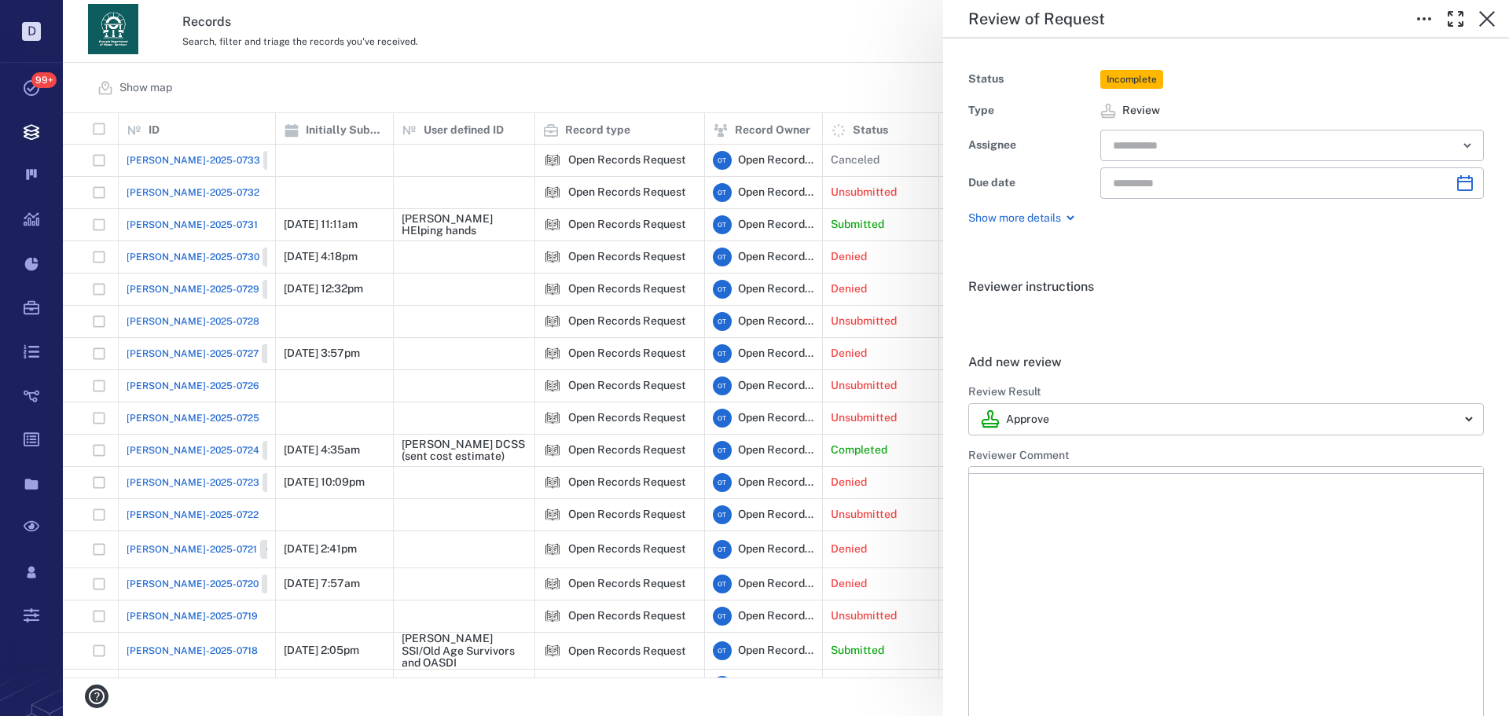
type input "**********"
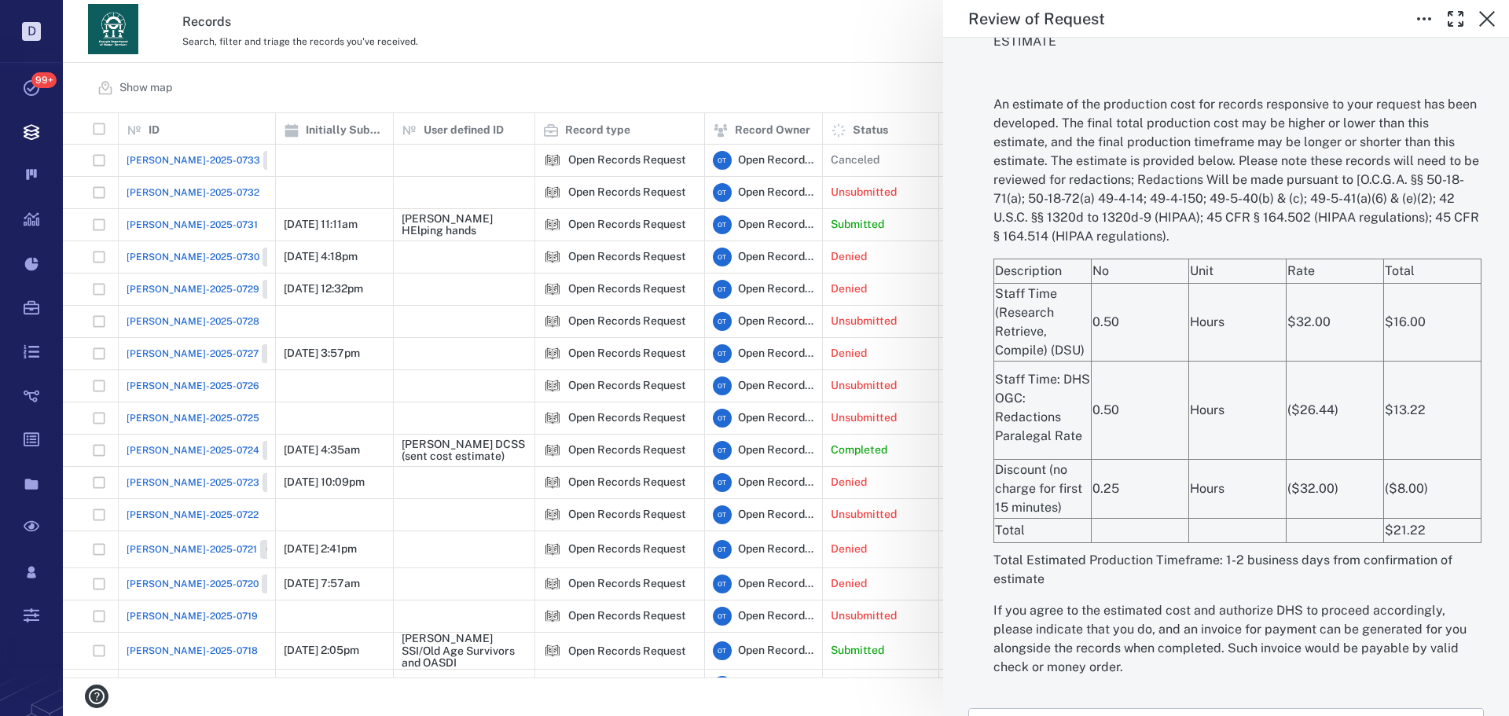
scroll to position [1229, 0]
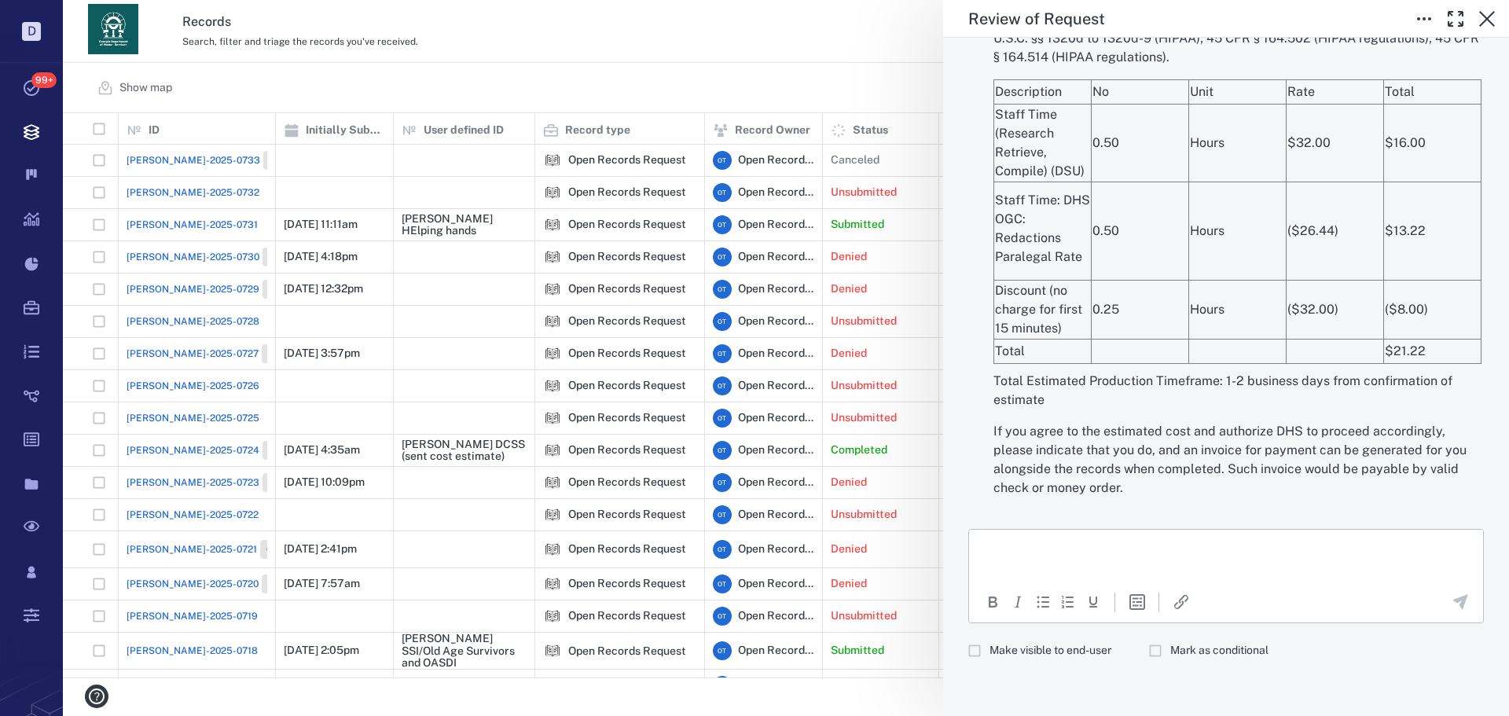
click at [762, 83] on div "**********" at bounding box center [786, 358] width 1446 height 716
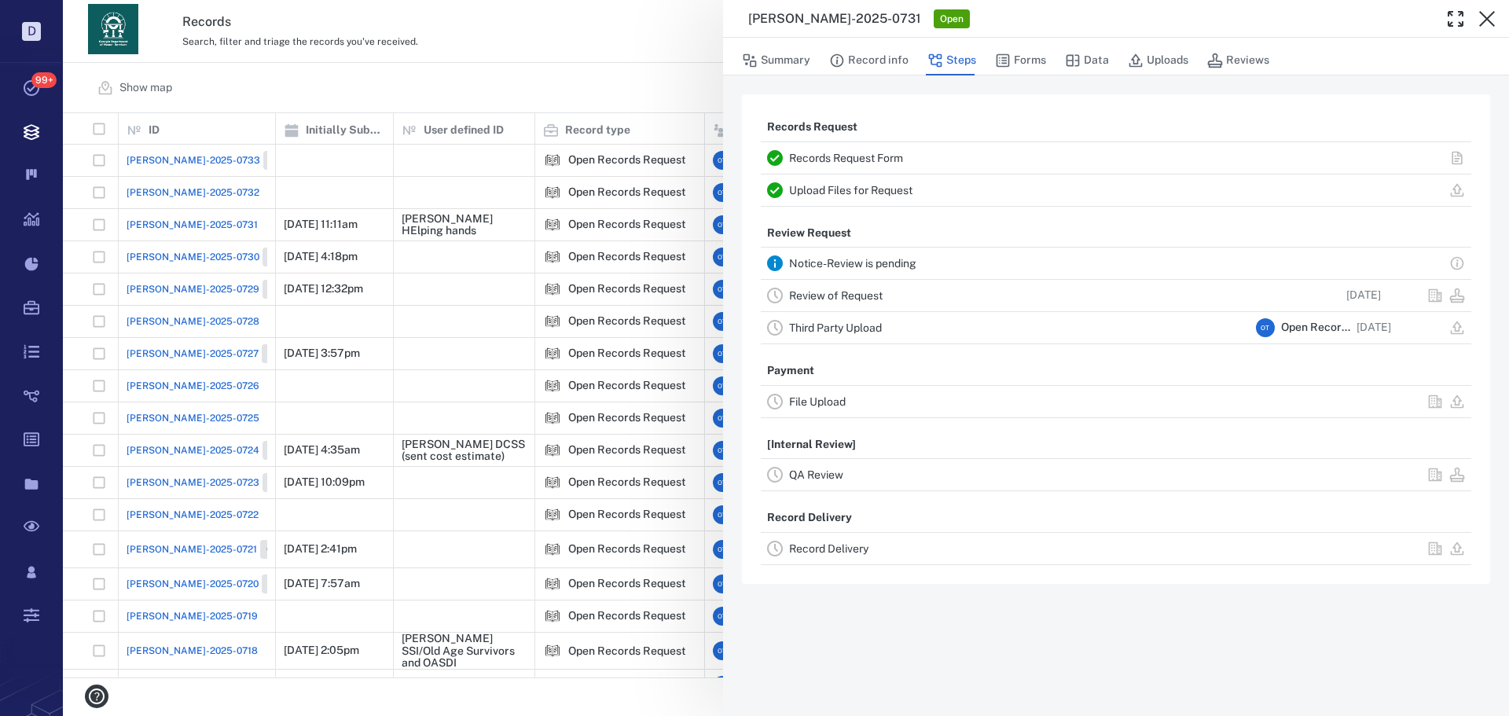
drag, startPoint x: 713, startPoint y: 97, endPoint x: 1485, endPoint y: 5, distance: 777.5
click at [712, 97] on div "[PERSON_NAME]-2025-0731 Open Summary Record info Steps Forms Data Uploads Revie…" at bounding box center [786, 358] width 1446 height 716
